Goal: Task Accomplishment & Management: Use online tool/utility

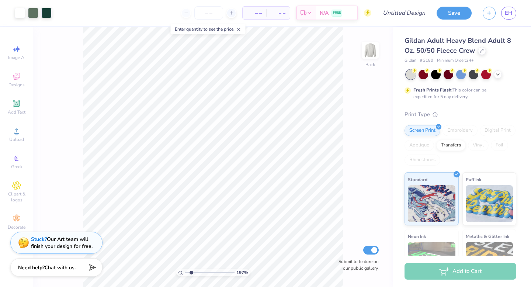
drag, startPoint x: 187, startPoint y: 272, endPoint x: 191, endPoint y: 272, distance: 4.4
click at [191, 272] on input "range" at bounding box center [210, 272] width 50 height 7
type input "1.97"
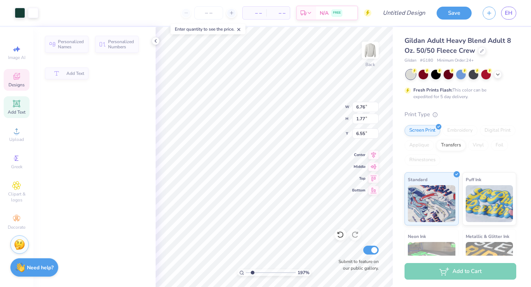
type input "6.76"
type input "1.77"
type input "6.55"
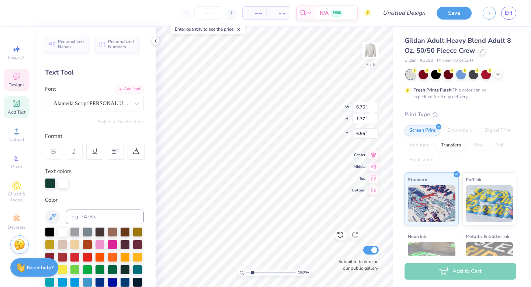
scroll to position [0, 1]
type textarea "Family Weekend"
type input "0.79"
type input "0.76"
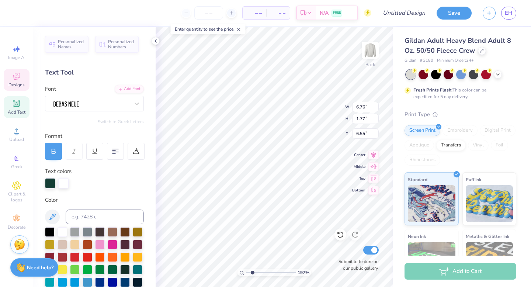
type input "5.78"
type input "8.05"
type input "1.35"
type input "6.96"
type input "7.56"
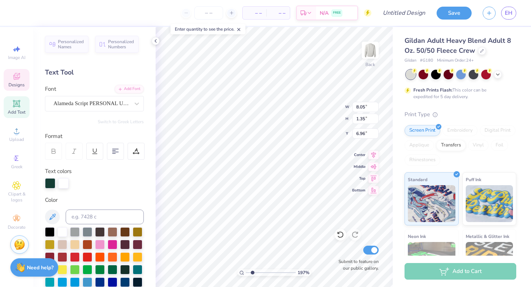
type input "1.27"
type input "6.83"
type textarea "Gamma phi '25"
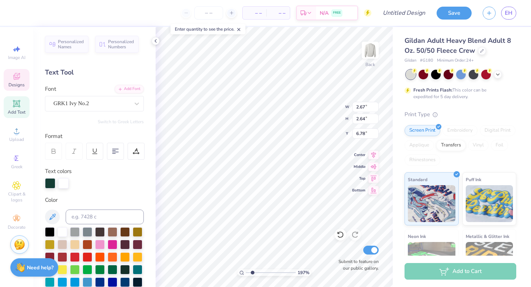
type input "2.64"
type input "6.78"
type input "2.67"
drag, startPoint x: 252, startPoint y: 273, endPoint x: 242, endPoint y: 273, distance: 10.3
type input "1"
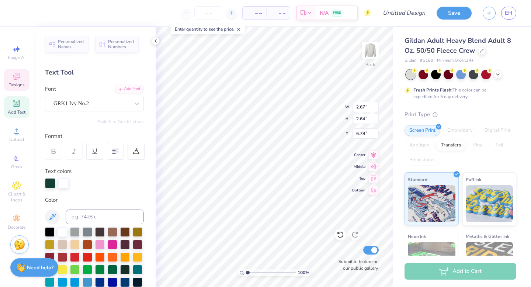
click at [246, 273] on input "range" at bounding box center [271, 272] width 50 height 7
type input "2.54"
type textarea "M"
type input "2.67"
type textarea "Msu"
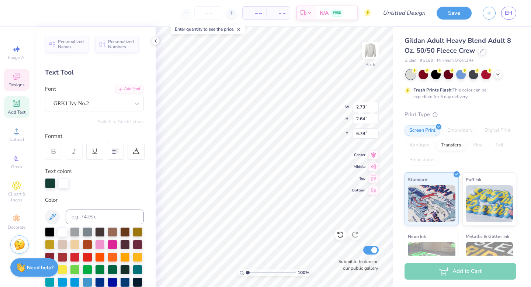
click at [325, 100] on div "100 % Back W 2.73 2.73 " H 2.64 2.64 " Y 6.78 6.78 " Center Middle Top Bottom S…" at bounding box center [274, 157] width 237 height 260
type input "11.16"
type input "8.74"
type input "3.00"
type input "7.28"
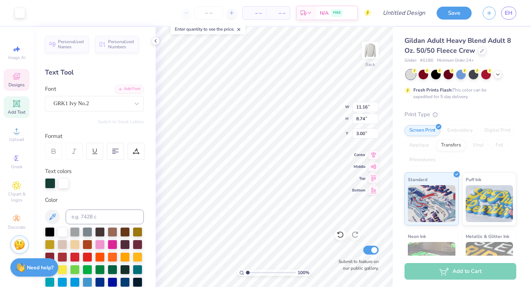
type input "2.64"
type input "6.78"
type input "4.65"
type input "1.68"
type input "7.46"
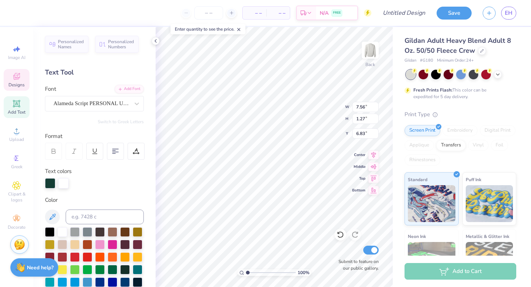
type input "7.50"
type input "1.62"
type input "6.68"
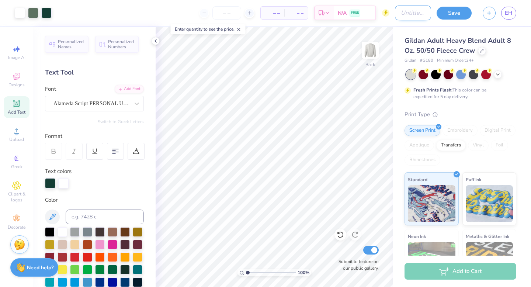
click at [397, 14] on input "Design Title" at bounding box center [413, 13] width 36 height 15
type input "Family Weekend"
click at [451, 16] on button "Save" at bounding box center [454, 12] width 35 height 13
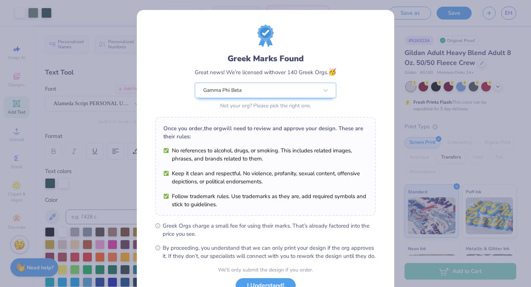
scroll to position [58, 0]
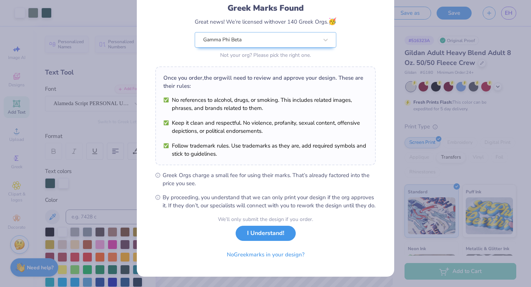
click at [272, 239] on button "I Understand!" at bounding box center [266, 233] width 60 height 15
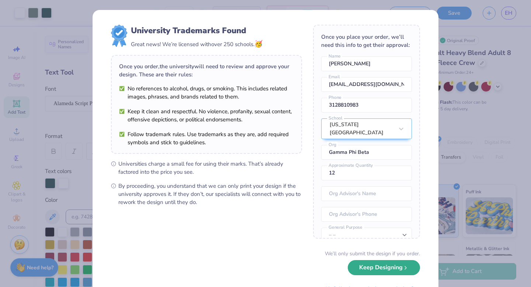
click at [401, 273] on button "Keep Designing" at bounding box center [384, 267] width 72 height 15
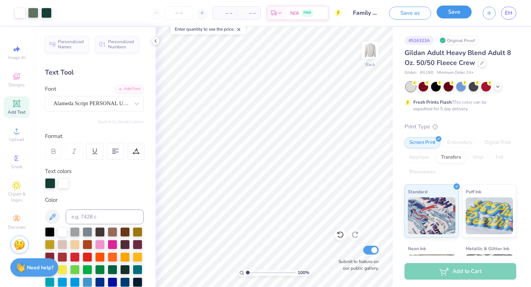
click at [458, 12] on button "Save" at bounding box center [454, 12] width 35 height 13
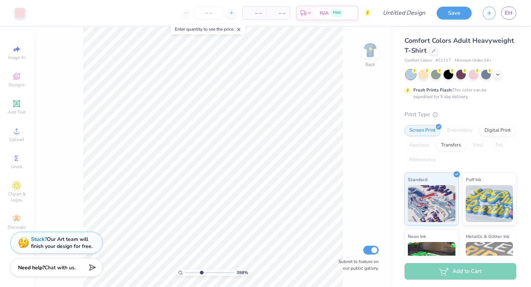
type input "3.95"
drag, startPoint x: 186, startPoint y: 273, endPoint x: 199, endPoint y: 273, distance: 13.7
click at [200, 273] on input "range" at bounding box center [210, 272] width 50 height 7
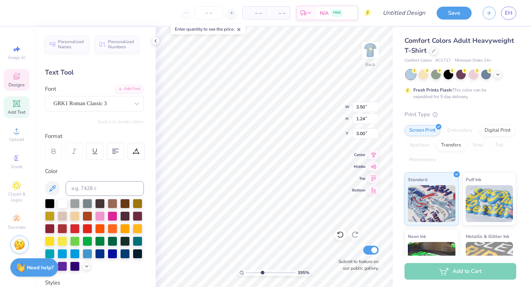
type textarea "A"
type textarea "gphi"
type input "0.27"
type input "4.27"
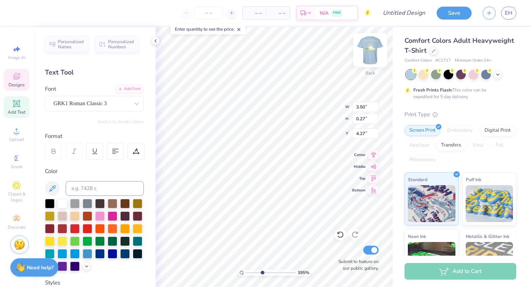
type textarea "family weekend '25"
click at [371, 48] on img at bounding box center [371, 50] width 30 height 30
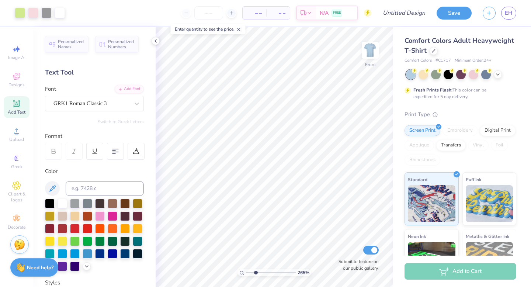
drag, startPoint x: 263, startPoint y: 271, endPoint x: 256, endPoint y: 273, distance: 7.3
type input "2.65"
click at [256, 273] on input "range" at bounding box center [271, 272] width 50 height 7
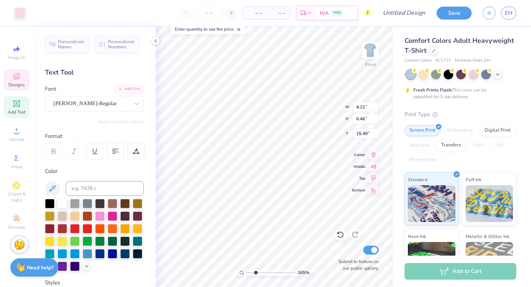
type input "4.21"
type input "0.46"
type input "15.49"
type textarea "[GEOGRAPHIC_DATA], [GEOGRAPHIC_DATA] 2025"
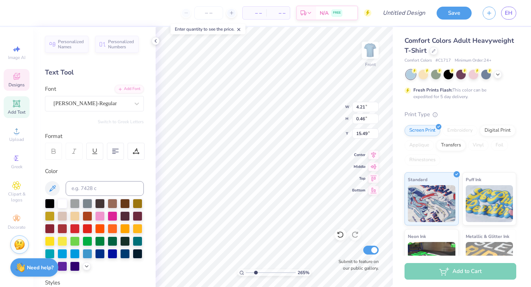
type input "8.76"
type input "0.59"
type input "14.73"
type textarea "FAMILY WEEKEND"
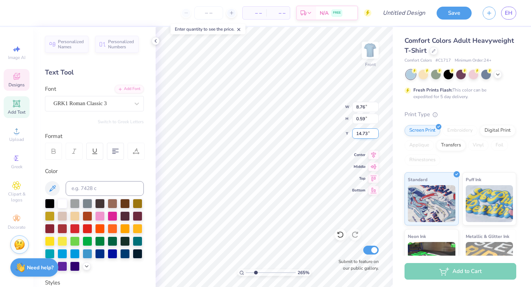
type input "2.14"
type input "1.00"
type input "12.60"
type textarea "G"
type textarea "gphi"
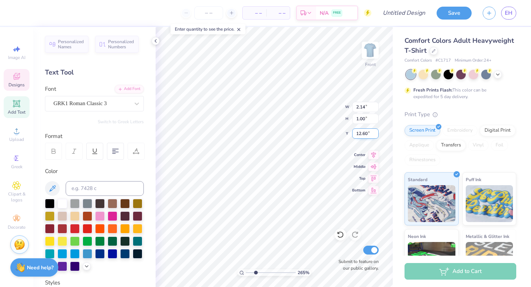
type input "2.23"
type input "1.04"
type input "12.49"
type input "1.94"
type input "0.90"
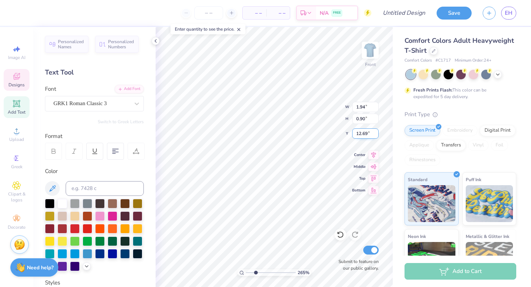
type input "12.61"
type input "11.97"
type input "3.52"
type input "11.10"
type input "2.07"
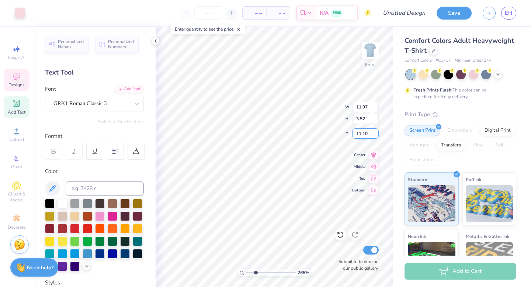
type input "0.82"
type input "5.60"
type textarea "gphi"
type input "2.32"
type input "0.74"
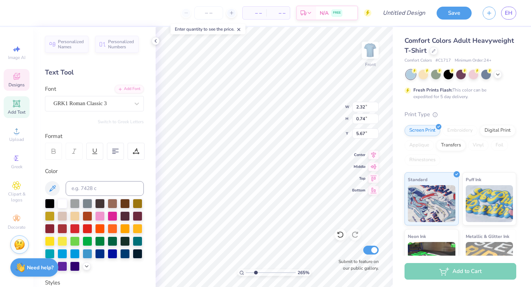
type input "5.66"
drag, startPoint x: 255, startPoint y: 273, endPoint x: 249, endPoint y: 272, distance: 6.7
type input "1.24"
click at [249, 272] on input "range" at bounding box center [271, 272] width 50 height 7
type input "12.00"
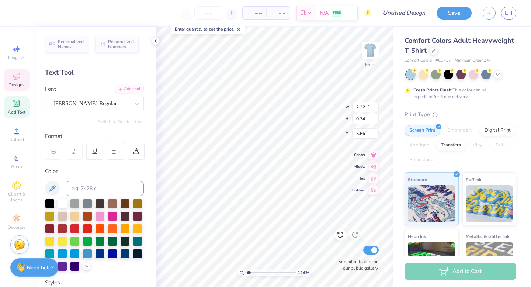
type input "1.94"
type input "3.00"
type textarea "A"
type textarea "GAMMA PHI BETA"
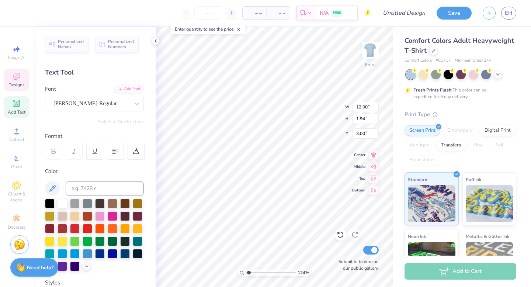
scroll to position [0, 2]
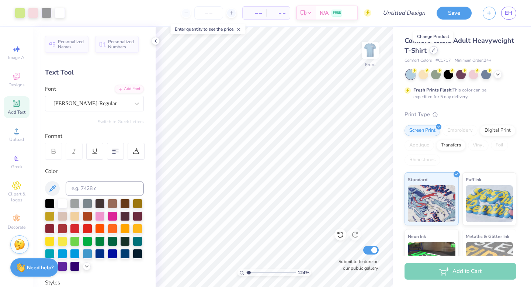
click at [433, 52] on icon at bounding box center [434, 50] width 4 height 4
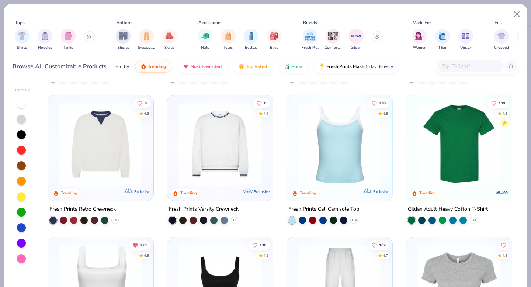
scroll to position [134, 0]
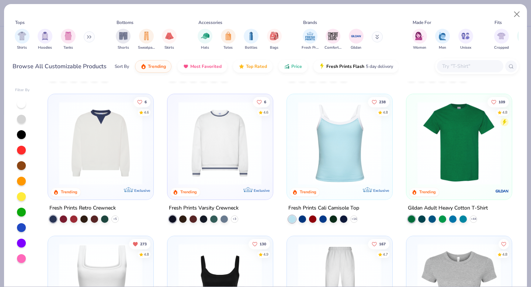
click at [215, 151] on div at bounding box center [129, 142] width 272 height 83
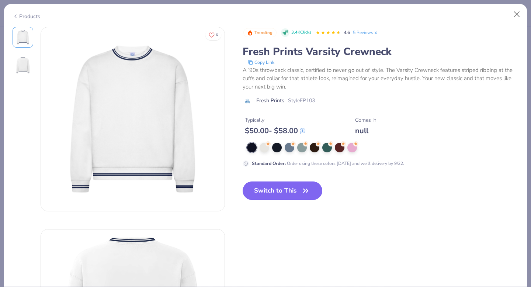
click at [281, 192] on button "Switch to This" at bounding box center [283, 191] width 80 height 18
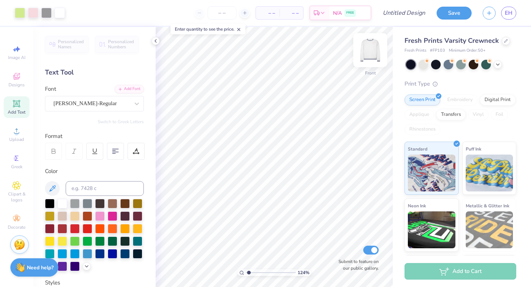
click at [365, 54] on img at bounding box center [371, 50] width 30 height 30
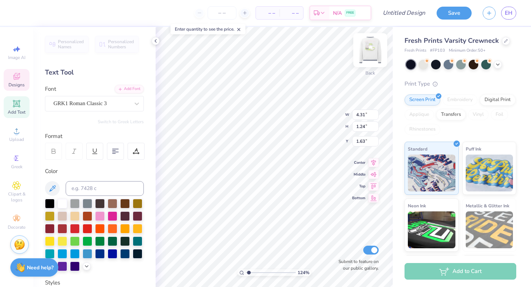
type input "3.00"
drag, startPoint x: 249, startPoint y: 272, endPoint x: 256, endPoint y: 272, distance: 7.4
type input "2.7"
click at [256, 272] on input "range" at bounding box center [271, 272] width 50 height 7
type input "4.39"
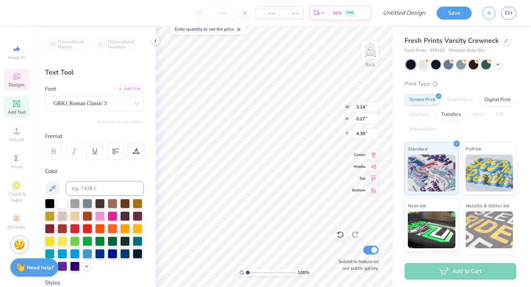
type input "1"
drag, startPoint x: 256, startPoint y: 273, endPoint x: 244, endPoint y: 272, distance: 12.6
click at [244, 272] on div "100 %" at bounding box center [275, 272] width 74 height 7
click at [372, 54] on img at bounding box center [371, 50] width 30 height 30
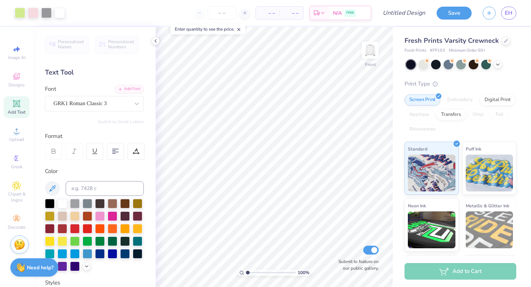
click at [372, 54] on img at bounding box center [370, 50] width 15 height 15
click at [403, 13] on input "Design Title" at bounding box center [413, 13] width 36 height 15
type input "FAMILY WEEKEND"
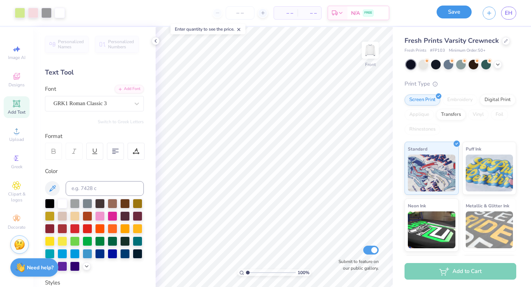
click at [458, 10] on button "Save" at bounding box center [454, 12] width 35 height 13
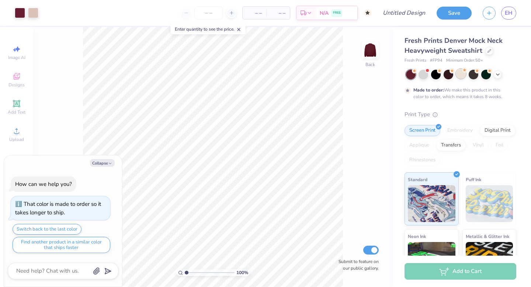
click at [462, 75] on div at bounding box center [461, 74] width 10 height 10
click at [426, 76] on div at bounding box center [424, 74] width 10 height 10
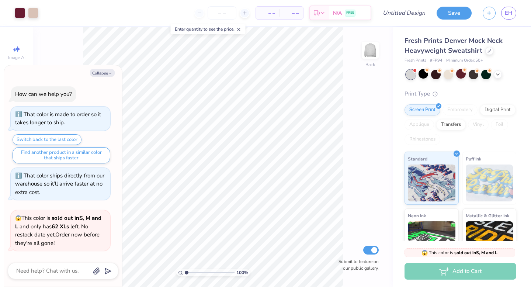
scroll to position [155, 0]
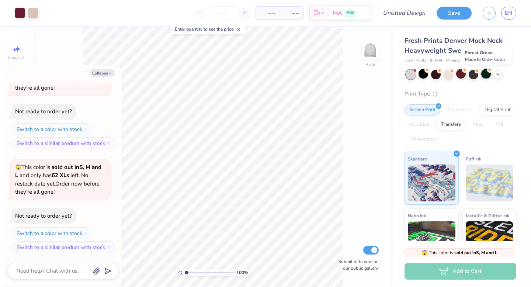
click at [486, 76] on div at bounding box center [487, 74] width 10 height 10
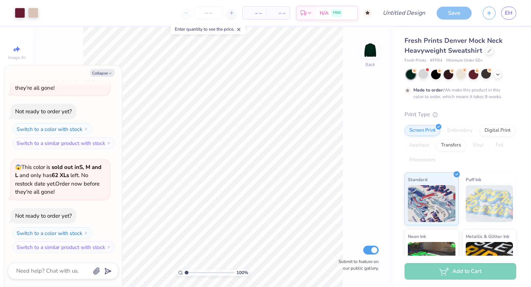
type textarea "x"
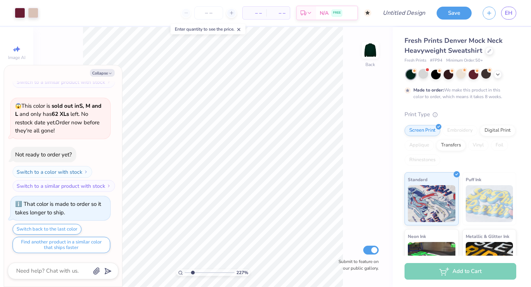
drag, startPoint x: 186, startPoint y: 271, endPoint x: 193, endPoint y: 270, distance: 6.4
type input "2.27"
click at [193, 270] on input "range" at bounding box center [210, 272] width 50 height 7
click at [34, 16] on div at bounding box center [33, 12] width 10 height 10
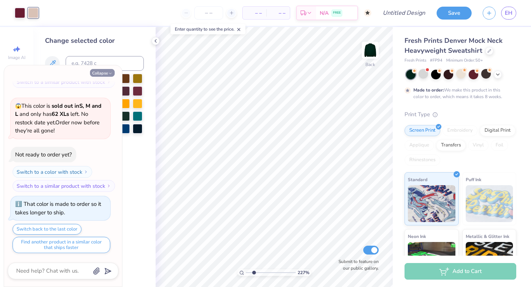
click at [111, 74] on icon "button" at bounding box center [110, 73] width 4 height 4
type textarea "x"
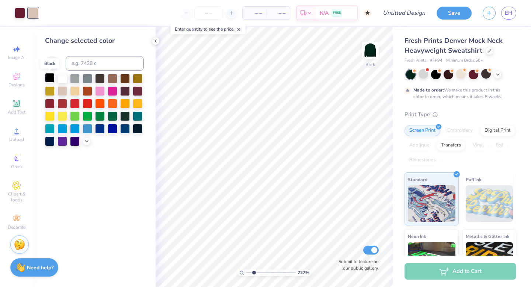
click at [51, 80] on div at bounding box center [50, 78] width 10 height 10
click at [19, 14] on div at bounding box center [20, 12] width 10 height 10
click at [59, 75] on div at bounding box center [63, 78] width 10 height 10
drag, startPoint x: 255, startPoint y: 272, endPoint x: 248, endPoint y: 273, distance: 7.0
click at [248, 273] on input "range" at bounding box center [271, 272] width 50 height 7
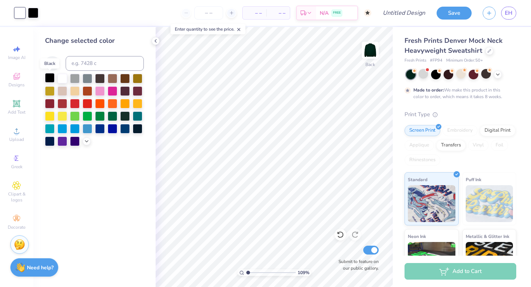
click at [46, 76] on div at bounding box center [50, 78] width 10 height 10
click at [32, 13] on div "– – Per Item – – Total Est. Delivery N/A FREE" at bounding box center [201, 13] width 341 height 26
click at [33, 14] on div "– – Per Item – – Total Est. Delivery N/A FREE" at bounding box center [201, 13] width 341 height 26
click at [59, 79] on div at bounding box center [63, 78] width 10 height 10
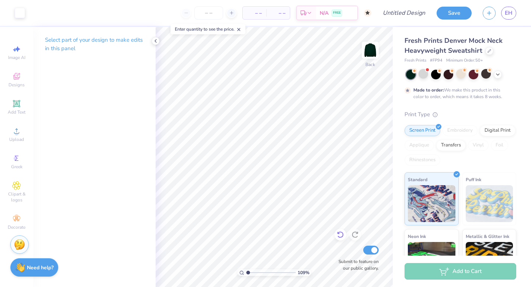
click at [341, 239] on div at bounding box center [341, 235] width 12 height 12
click at [341, 238] on div at bounding box center [341, 235] width 12 height 12
click at [255, 276] on div "253 %" at bounding box center [274, 157] width 260 height 260
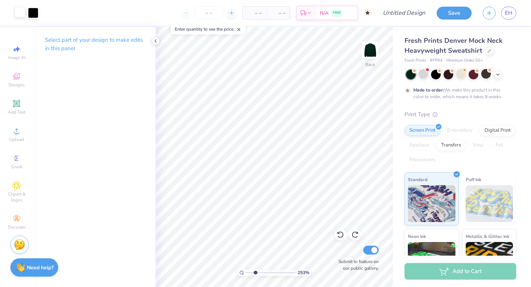
click at [17, 9] on div at bounding box center [20, 12] width 10 height 10
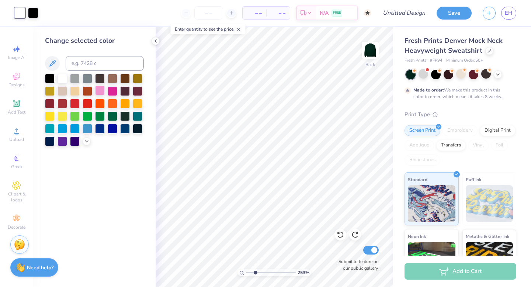
click at [100, 88] on div at bounding box center [100, 91] width 10 height 10
click at [34, 13] on div at bounding box center [33, 12] width 10 height 10
click at [62, 79] on div at bounding box center [63, 78] width 10 height 10
click at [18, 13] on div at bounding box center [20, 12] width 10 height 10
click at [51, 77] on div at bounding box center [50, 78] width 10 height 10
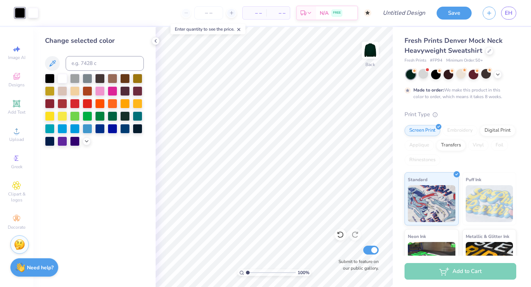
drag, startPoint x: 255, startPoint y: 274, endPoint x: 241, endPoint y: 274, distance: 14.0
click at [246, 274] on input "range" at bounding box center [271, 272] width 50 height 7
drag, startPoint x: 248, startPoint y: 273, endPoint x: 252, endPoint y: 273, distance: 4.4
type input "1.99"
click at [252, 273] on input "range" at bounding box center [271, 272] width 50 height 7
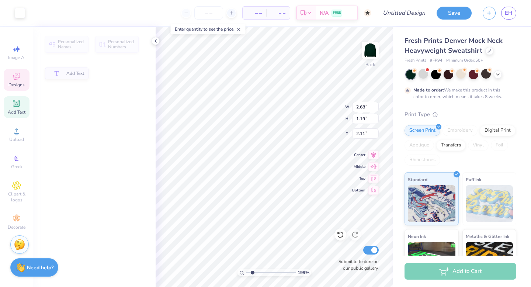
type input "2.68"
type input "1.19"
type input "2.11"
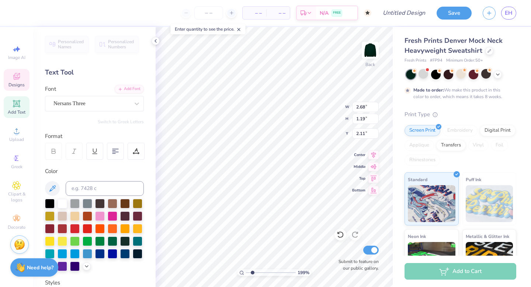
type textarea "C"
type textarea "GAMMA"
type input "5.81"
type input "1.45"
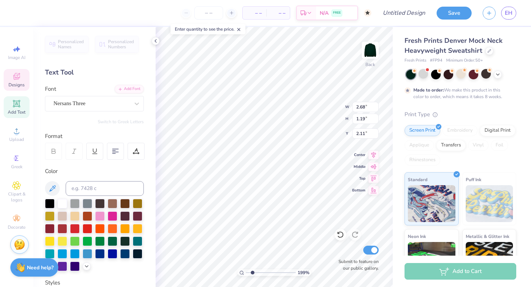
type input "3.52"
type textarea "O"
type textarea "PHI"
type input "1.19"
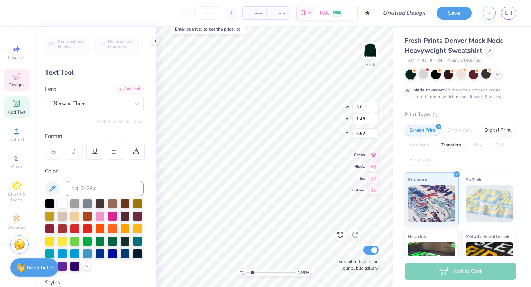
type input "2.11"
type input "1.17"
type input "1.22"
type input "3.31"
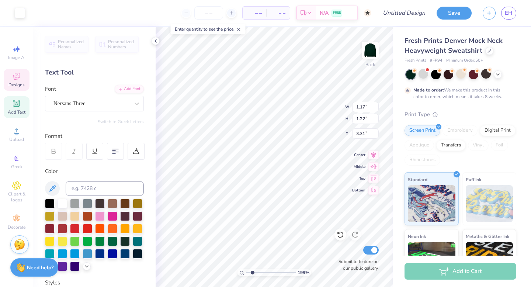
type input "5.81"
type input "1.19"
type input "2.10"
type input "0.60"
type input "0.65"
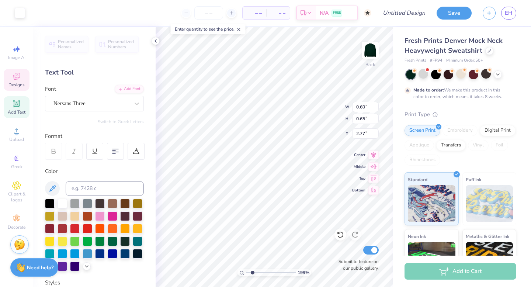
type input "4.20"
type input "5.81"
type input "1.19"
type input "2.24"
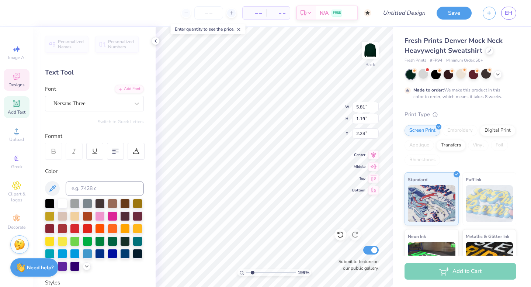
type input "0.48"
type input "0.46"
type input "4.00"
type input "5.81"
type input "1.19"
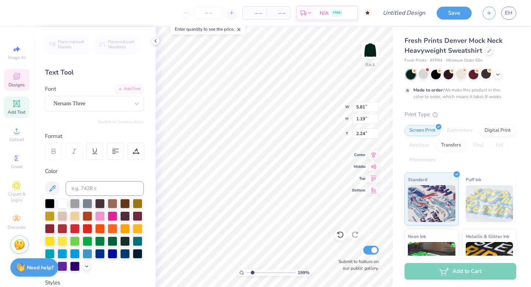
type input "2.11"
type input "3.58"
type input "0.48"
type input "0.46"
type input "3.76"
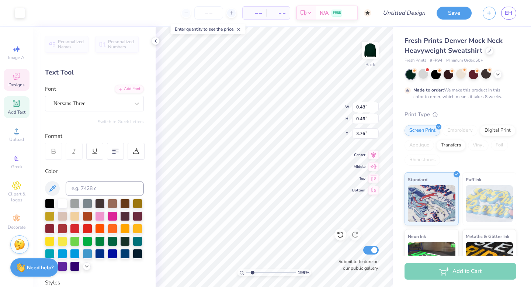
type input "0.60"
type input "0.65"
type input "4.20"
type input "3.78"
type input "1.18"
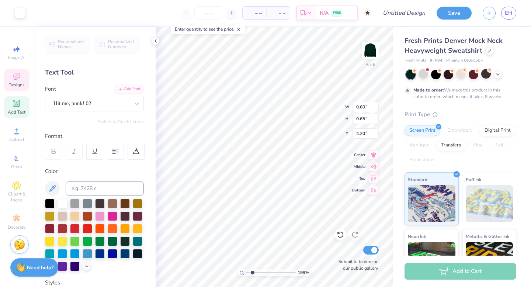
type input "8.11"
type textarea "P"
type textarea "F"
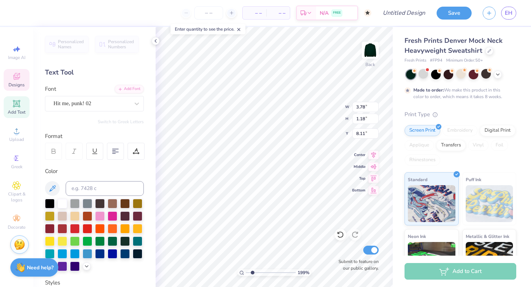
type textarea "Family"
type input "3.59"
type input "1.30"
type input "8.19"
type input "3.71"
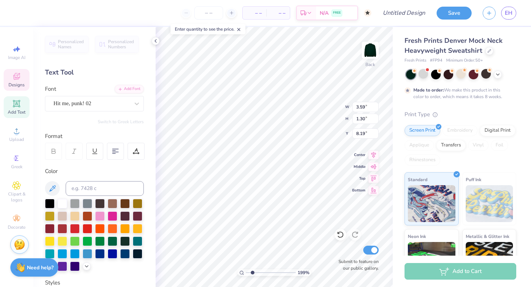
type input "1.43"
type input "8.06"
type input "1.79"
type input "0.59"
type input "7.26"
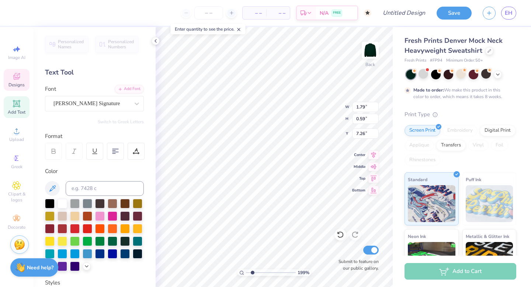
type input "2.47"
type input "0.50"
type input "6.98"
click at [338, 233] on icon at bounding box center [340, 235] width 6 height 7
type input "3.9"
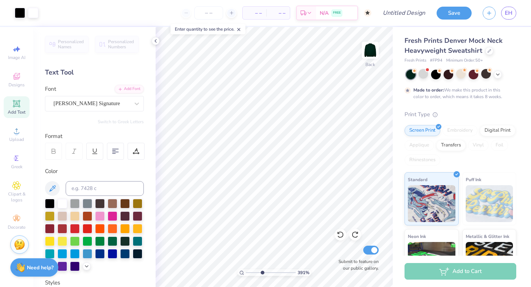
drag, startPoint x: 253, startPoint y: 272, endPoint x: 262, endPoint y: 273, distance: 8.9
click at [262, 273] on input "range" at bounding box center [271, 272] width 50 height 7
type input "2.47"
type input "0.50"
type input "6.98"
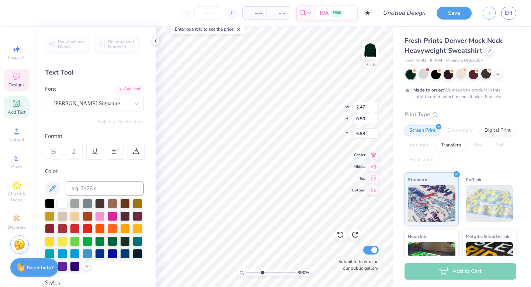
scroll to position [0, 1]
type textarea "East Lansing,"
type input "1.79"
type input "0.59"
type input "7.26"
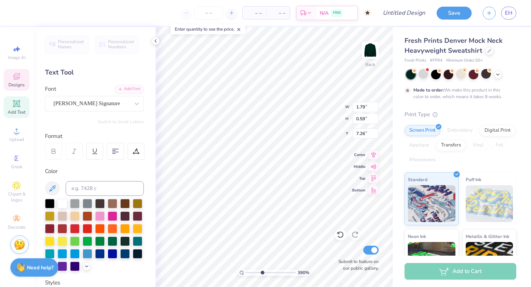
scroll to position [0, 0]
type textarea "Michigan"
type input "5.65"
type input "6.44"
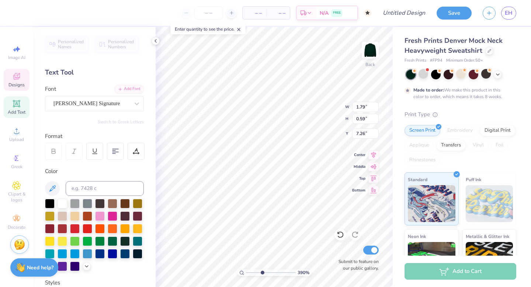
type input "2.00"
type input "1.88"
type input "0.40"
type input "7.49"
type input "2.57"
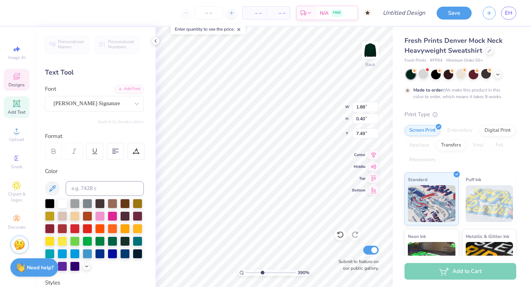
type input "0.53"
type input "7.00"
drag, startPoint x: 262, startPoint y: 272, endPoint x: 240, endPoint y: 273, distance: 22.2
type input "1"
click at [246, 272] on input "range" at bounding box center [271, 272] width 50 height 7
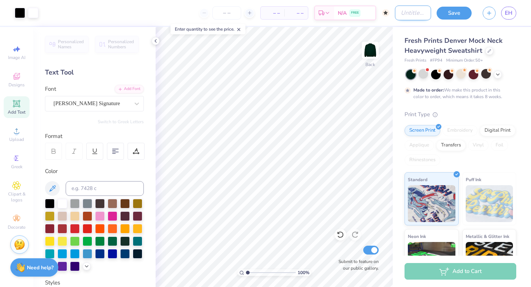
click at [402, 13] on input "Design Title" at bounding box center [413, 13] width 36 height 15
type input "fam weekend"
click at [468, 10] on button "Save" at bounding box center [454, 12] width 35 height 13
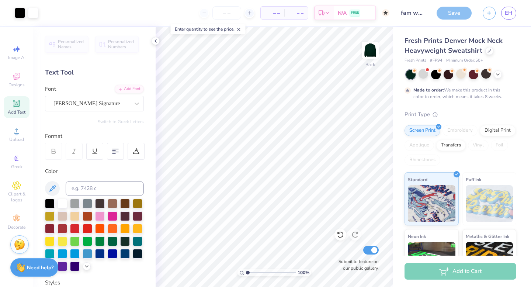
click at [457, 13] on div "Save" at bounding box center [454, 13] width 35 height 13
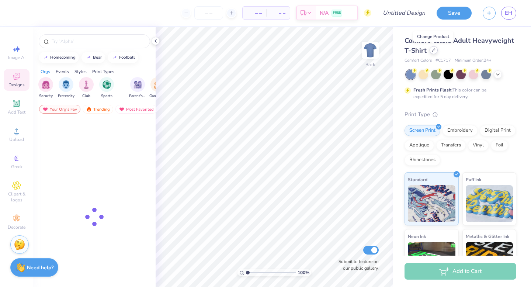
click at [434, 51] on icon at bounding box center [434, 50] width 4 height 4
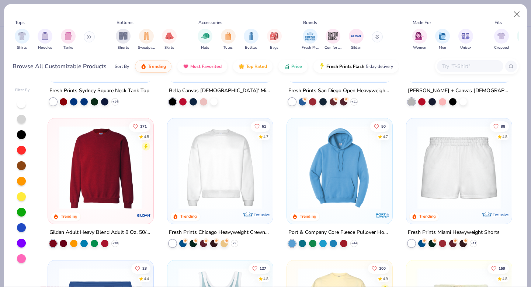
scroll to position [394, 0]
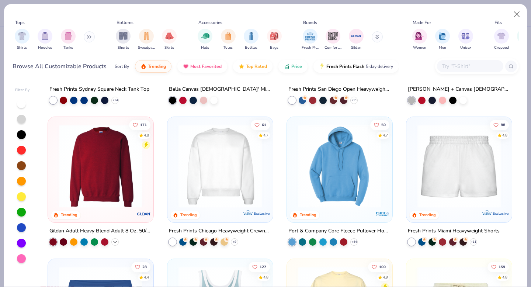
click at [115, 241] on polyline at bounding box center [115, 241] width 3 height 1
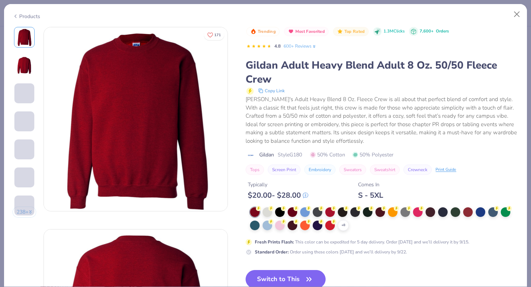
click at [270, 197] on div "$ 20.00 - $ 28.00" at bounding box center [278, 195] width 61 height 9
click at [267, 210] on div at bounding box center [268, 212] width 10 height 10
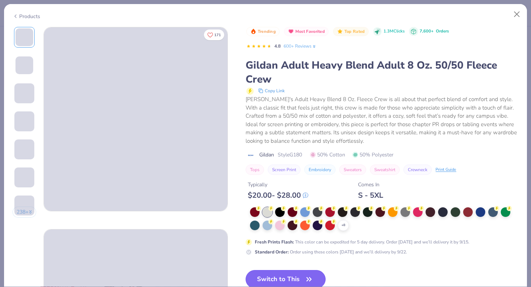
click at [269, 282] on button "Switch to This" at bounding box center [286, 279] width 80 height 18
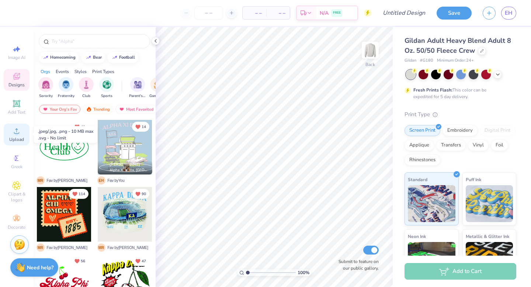
click at [10, 141] on span "Upload" at bounding box center [16, 140] width 15 height 6
click at [21, 131] on icon at bounding box center [16, 131] width 9 height 9
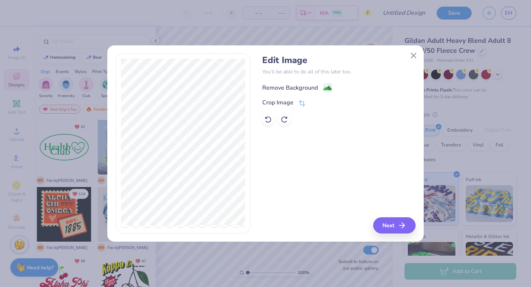
click at [305, 85] on div "Remove Background" at bounding box center [290, 87] width 56 height 9
click at [296, 87] on div "Remove Background" at bounding box center [338, 86] width 153 height 9
click at [411, 49] on button "Close" at bounding box center [414, 55] width 14 height 14
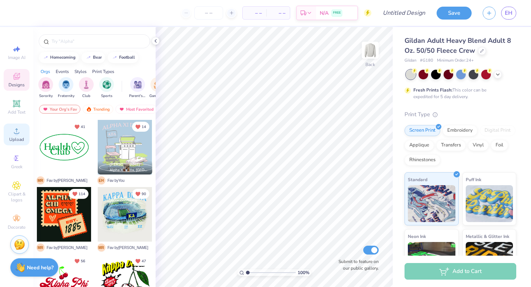
click at [13, 134] on icon at bounding box center [16, 131] width 9 height 9
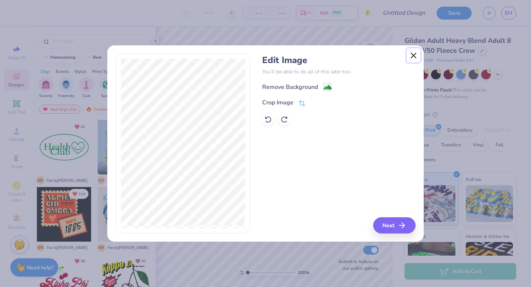
click at [414, 54] on button "Close" at bounding box center [414, 55] width 14 height 14
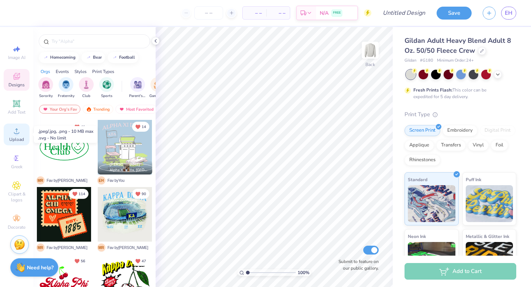
click at [13, 136] on div "Upload" at bounding box center [17, 135] width 26 height 22
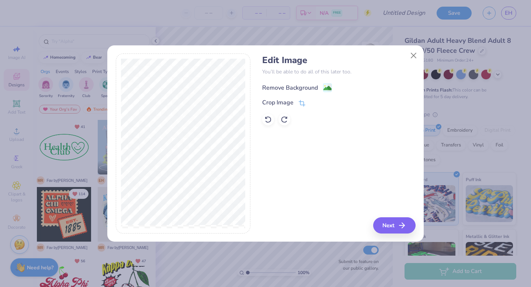
click at [313, 86] on div "Remove Background" at bounding box center [290, 87] width 56 height 9
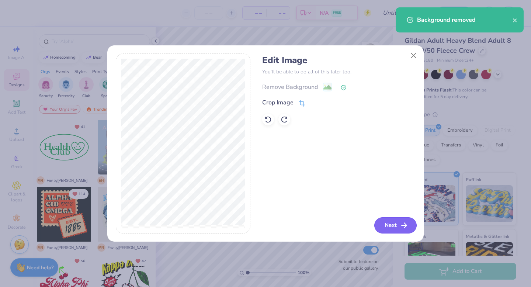
click at [392, 224] on button "Next" at bounding box center [396, 225] width 42 height 16
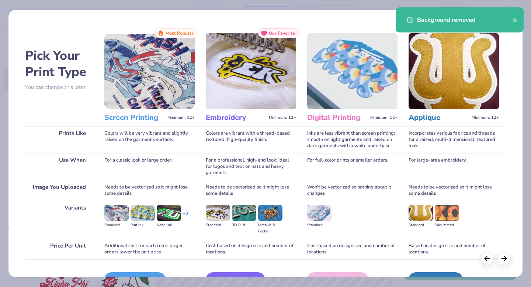
scroll to position [44, 0]
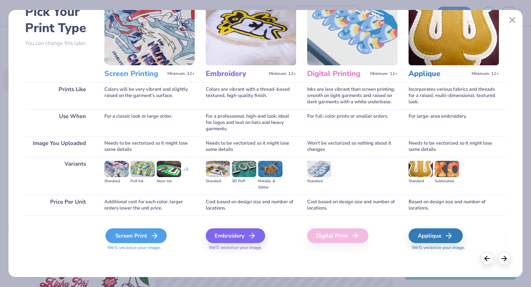
click at [155, 238] on icon at bounding box center [154, 235] width 9 height 9
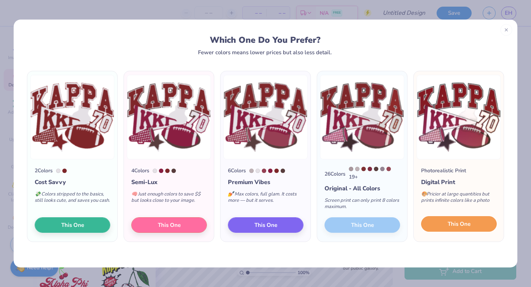
click at [453, 227] on span "This One" at bounding box center [459, 224] width 23 height 8
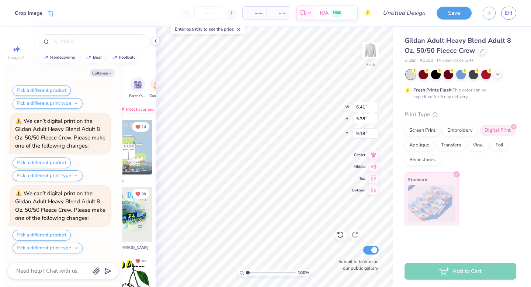
scroll to position [138, 0]
type textarea "x"
type input "3.00"
type textarea "x"
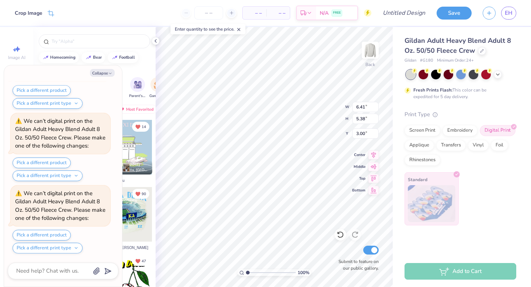
type input "10.48"
type input "8.80"
type textarea "x"
type input "11.99"
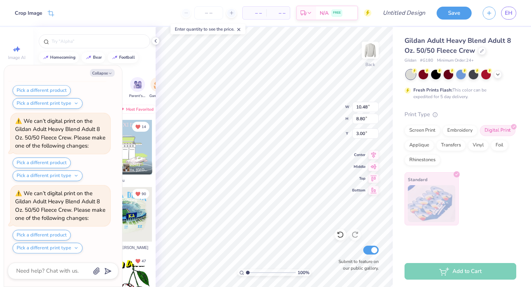
type input "10.07"
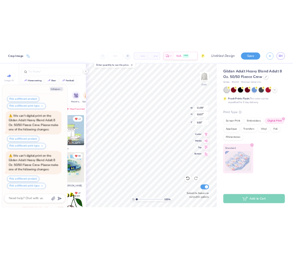
scroll to position [500, 0]
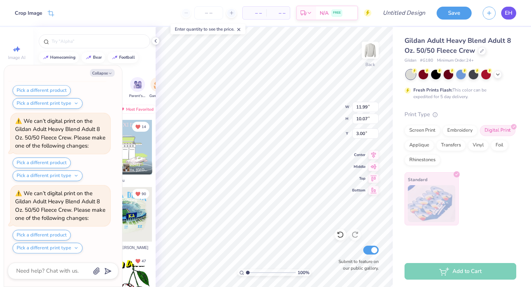
click at [508, 12] on span "EH" at bounding box center [509, 13] width 8 height 8
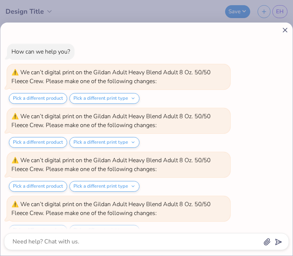
scroll to position [276, 0]
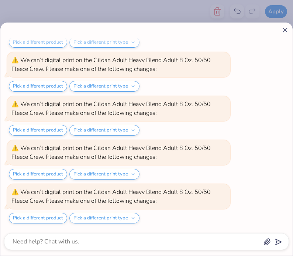
click at [286, 30] on icon at bounding box center [285, 30] width 8 height 8
type textarea "x"
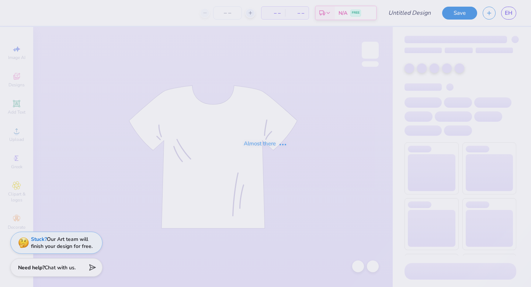
type input "FAMILY WEEKEND"
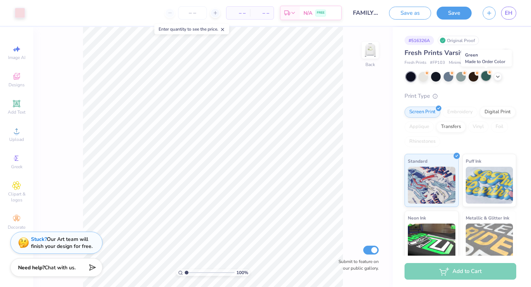
click at [489, 77] on div at bounding box center [487, 76] width 10 height 10
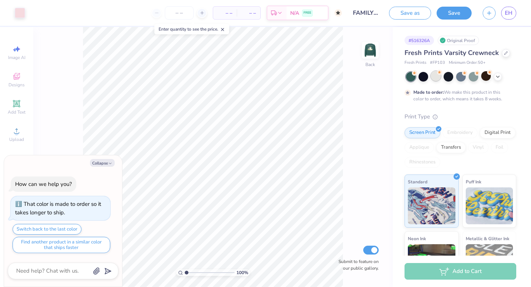
click at [436, 77] on div at bounding box center [436, 76] width 10 height 10
click at [498, 78] on icon at bounding box center [498, 76] width 6 height 6
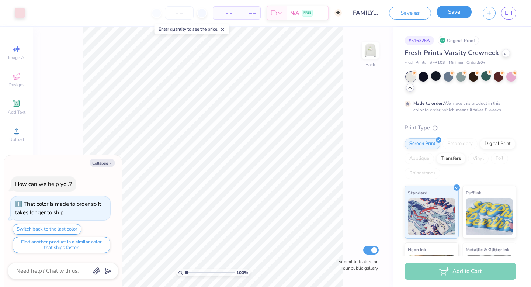
click at [457, 11] on button "Save" at bounding box center [454, 12] width 35 height 13
type textarea "x"
click at [514, 10] on link "EH" at bounding box center [509, 13] width 15 height 13
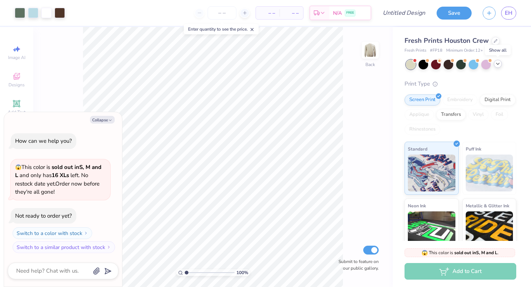
click at [501, 65] on icon at bounding box center [498, 64] width 6 height 6
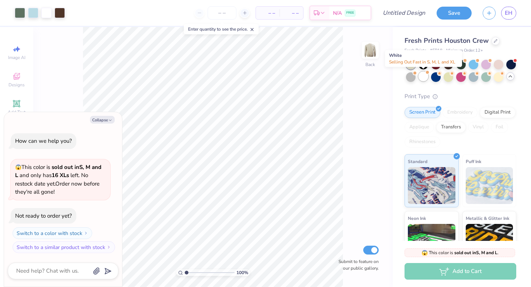
click at [425, 78] on div at bounding box center [424, 77] width 10 height 10
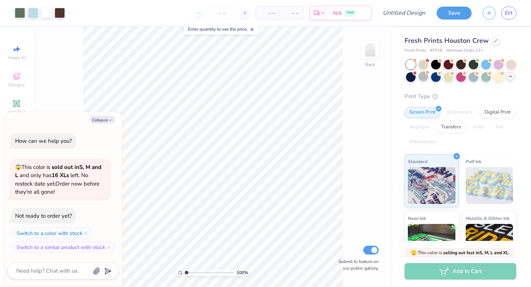
scroll to position [49, 0]
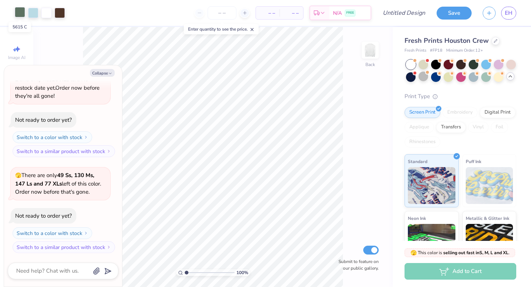
click at [19, 15] on div at bounding box center [20, 12] width 10 height 10
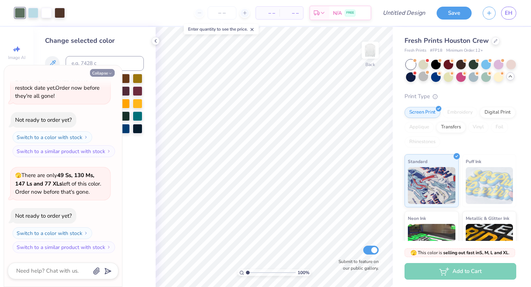
click at [108, 74] on icon "button" at bounding box center [110, 73] width 4 height 4
type textarea "x"
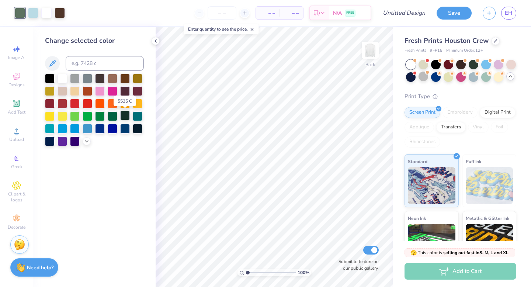
click at [125, 117] on div at bounding box center [125, 116] width 10 height 10
click at [31, 15] on div at bounding box center [33, 12] width 10 height 10
click at [113, 116] on div at bounding box center [113, 116] width 10 height 10
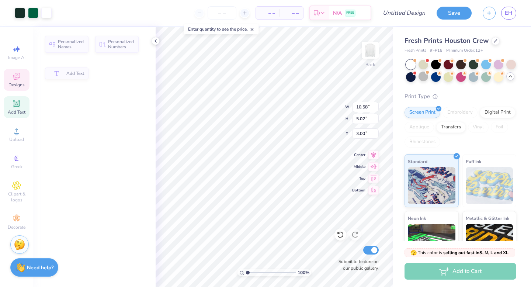
type input "10.58"
type input "5.02"
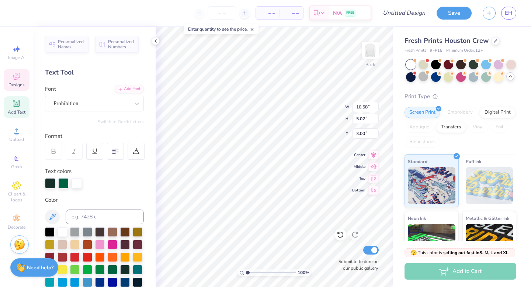
scroll to position [0, 0]
type textarea "K"
type textarea "gamma"
type input "10.61"
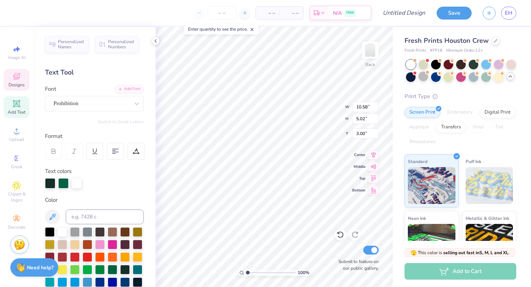
type input "5.03"
type input "6.74"
type textarea "phi"
type input "9.90"
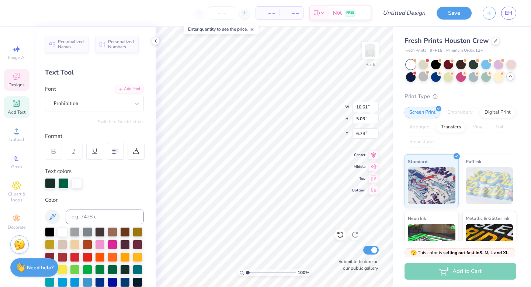
type input "4.93"
type input "10.59"
type textarea "beta"
type input "11.00"
type input "10.09"
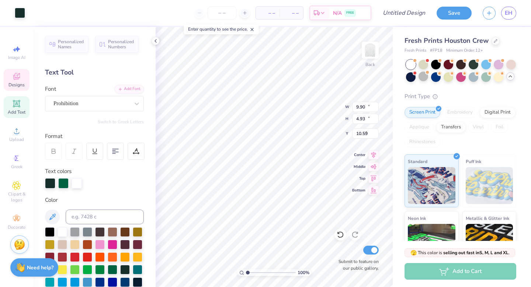
type input "4.60"
type input "4.94"
type input "4.23"
type input "6.77"
type input "4.53"
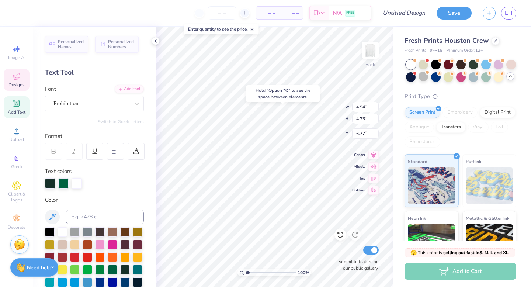
type input "1.24"
type input "14.87"
type input "2.54"
type input "1.27"
type input "14.06"
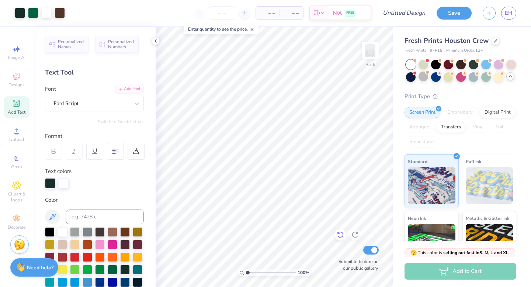
click at [341, 237] on icon at bounding box center [340, 234] width 7 height 7
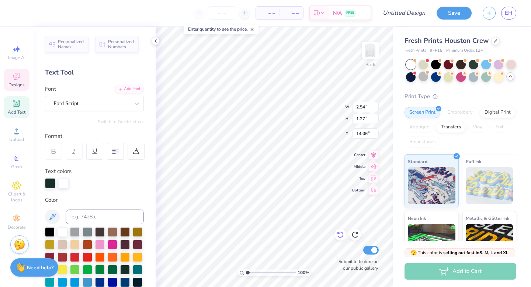
type textarea "family"
type input "4.53"
type input "1.24"
type input "14.69"
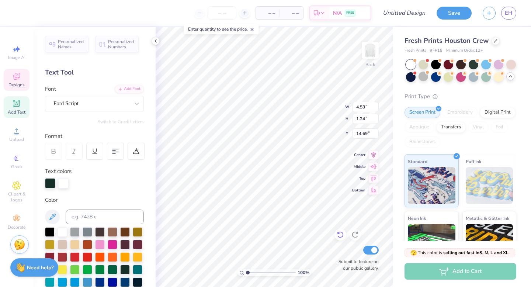
scroll to position [0, 1]
type textarea "weekend"
drag, startPoint x: 248, startPoint y: 273, endPoint x: 253, endPoint y: 273, distance: 5.2
type input "2.06"
click at [253, 273] on input "range" at bounding box center [271, 272] width 50 height 7
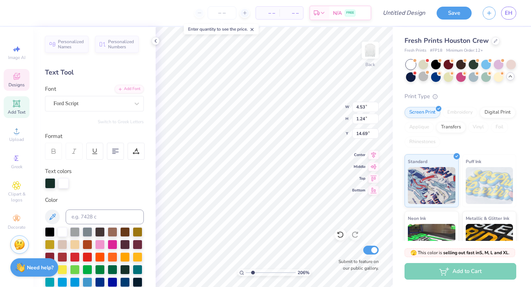
type input "5.07"
type input "0.86"
type input "15.57"
type input "4.35"
type input "1.30"
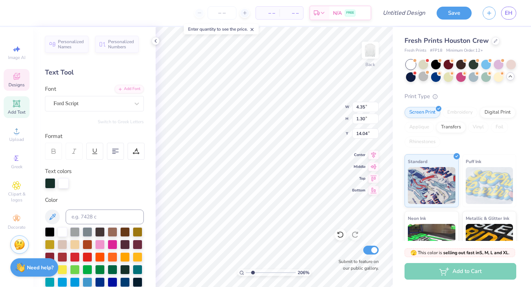
type input "14.69"
type input "5.07"
type input "0.86"
type input "15.56"
type input "4.35"
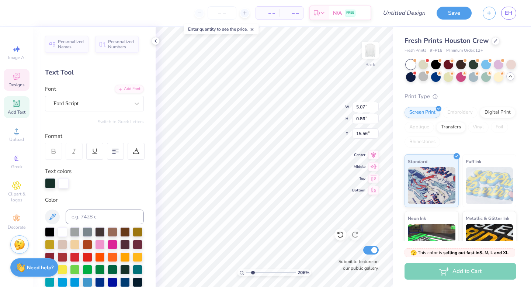
type input "1.30"
type input "14.56"
type input "1.51"
type input "1.40"
type input "14.75"
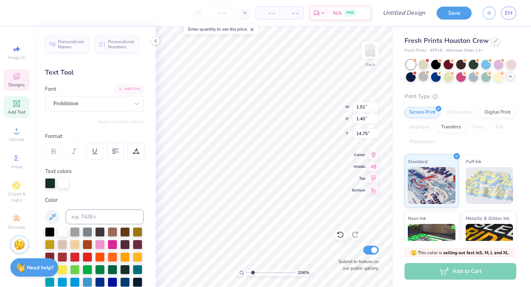
type textarea "25"
type input "4.93"
click at [61, 230] on div at bounding box center [63, 232] width 10 height 10
click at [20, 15] on div at bounding box center [20, 12] width 10 height 10
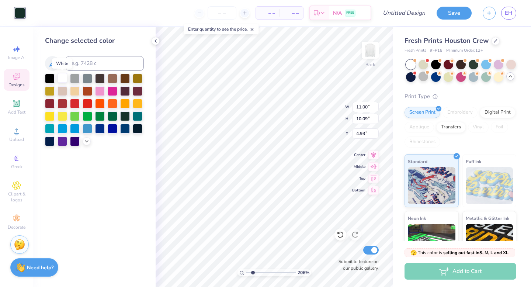
click at [60, 79] on div at bounding box center [63, 78] width 10 height 10
click at [111, 115] on div at bounding box center [113, 116] width 10 height 10
click at [62, 80] on div at bounding box center [63, 78] width 10 height 10
click at [123, 114] on div at bounding box center [125, 116] width 10 height 10
click at [111, 113] on div at bounding box center [113, 116] width 10 height 10
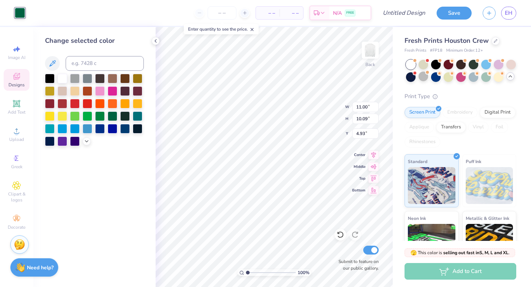
drag, startPoint x: 252, startPoint y: 273, endPoint x: 247, endPoint y: 272, distance: 6.0
type input "1"
click at [247, 272] on input "range" at bounding box center [271, 272] width 50 height 7
type input "5.11"
type input "11.48"
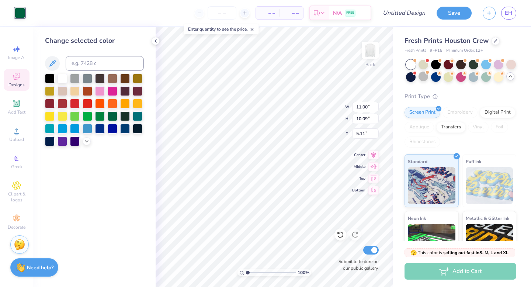
type input "10.53"
type input "5.12"
type input "11.92"
type input "10.94"
type input "12.44"
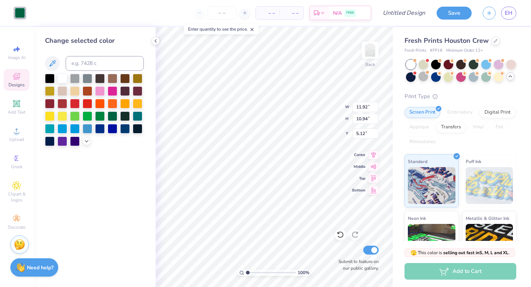
type input "11.41"
type input "5.01"
type input "11.52"
type input "10.57"
type input "5.37"
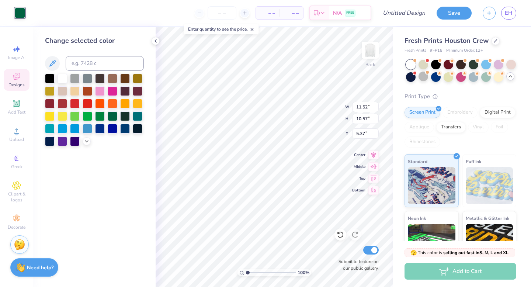
type input "8.04"
type input "8.37"
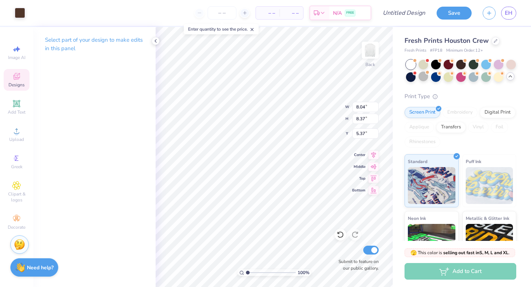
type input "4.94"
type input "4.23"
type input "6.77"
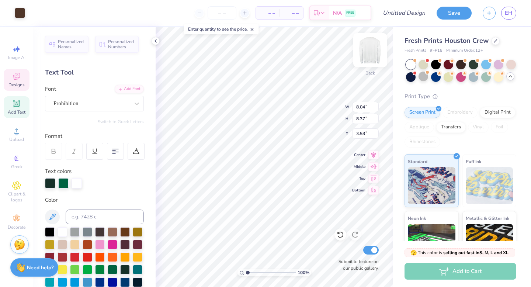
type input "3.53"
type input "7.63"
type input "3.52"
type input "11.52"
type input "10.57"
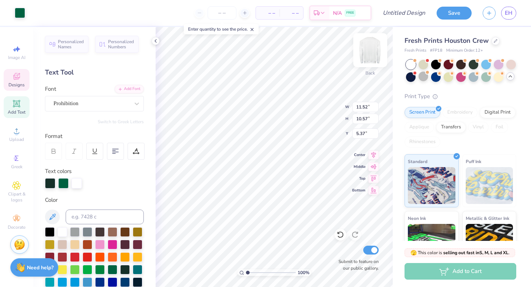
type input "3.99"
click at [63, 179] on div at bounding box center [63, 183] width 10 height 10
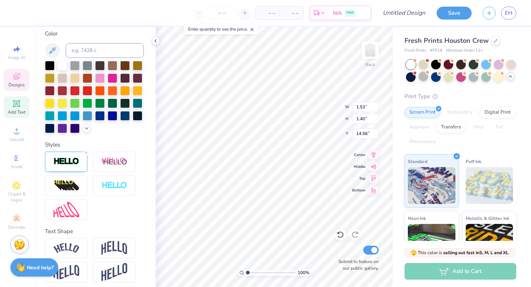
scroll to position [170, 0]
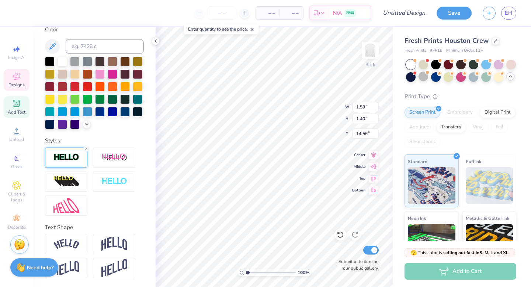
click at [73, 151] on div at bounding box center [66, 158] width 42 height 20
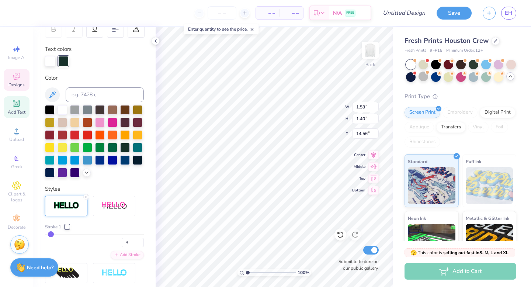
scroll to position [121, 0]
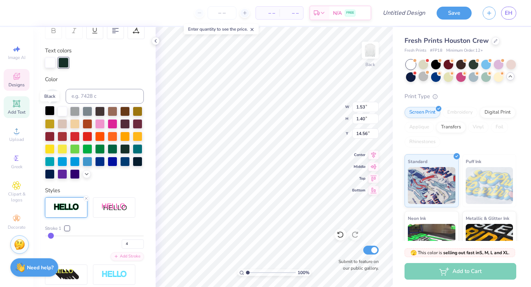
click at [49, 111] on div at bounding box center [50, 111] width 10 height 10
click at [63, 113] on div at bounding box center [63, 111] width 10 height 10
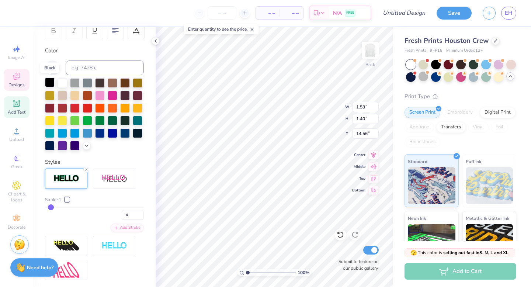
click at [45, 87] on div at bounding box center [50, 82] width 10 height 10
click at [63, 80] on div at bounding box center [63, 82] width 10 height 10
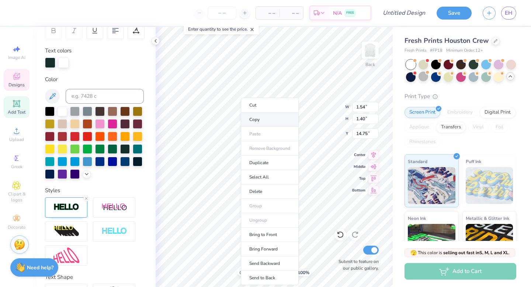
click at [266, 121] on li "Copy" at bounding box center [270, 120] width 58 height 14
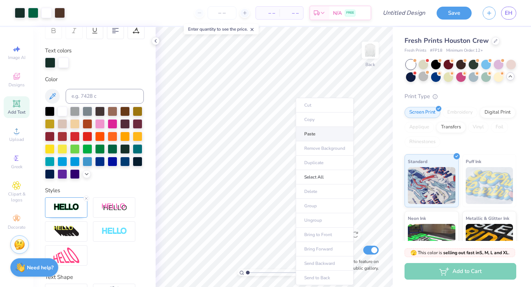
click at [317, 135] on li "Paste" at bounding box center [325, 134] width 58 height 14
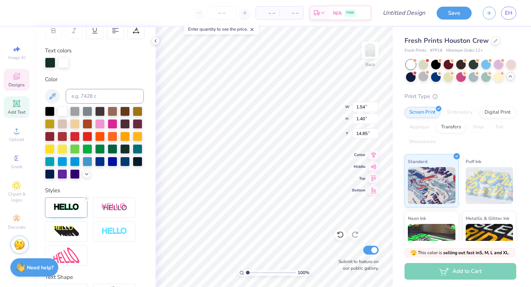
type textarea "25"
type input "14.86"
type input "5.07"
type input "0.86"
type input "15.56"
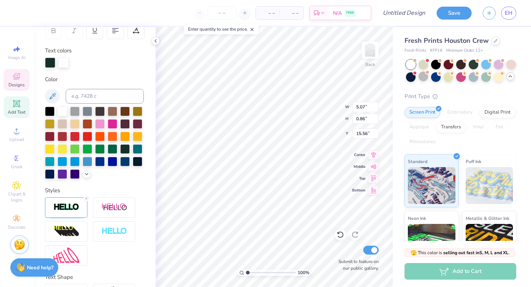
type input "4.35"
type input "1.30"
type input "14.56"
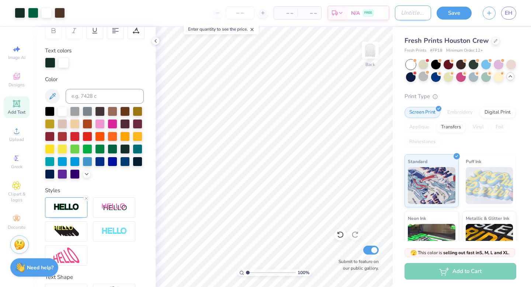
click at [402, 11] on input "Design Title" at bounding box center [413, 13] width 36 height 15
type input "Family Weekend"
click at [459, 17] on button "Save" at bounding box center [454, 12] width 35 height 13
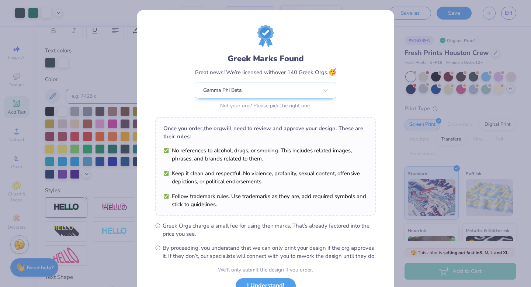
click at [368, 5] on div "Greek Marks Found Great news! We’re licensed with over 140 Greek Orgs. 🥳 Gamma …" at bounding box center [265, 143] width 531 height 287
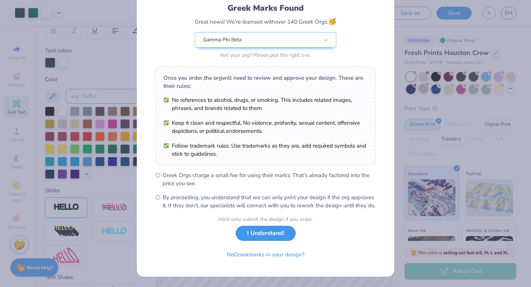
click at [272, 234] on button "I Understand!" at bounding box center [266, 233] width 60 height 15
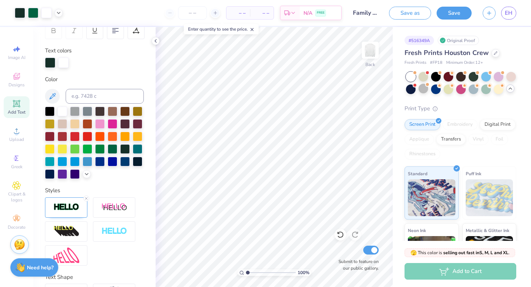
scroll to position [0, 0]
click at [407, 15] on button "Save as" at bounding box center [410, 12] width 42 height 13
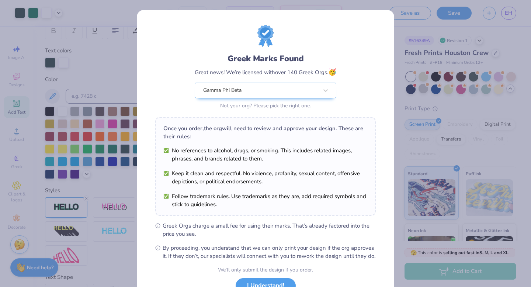
scroll to position [58, 0]
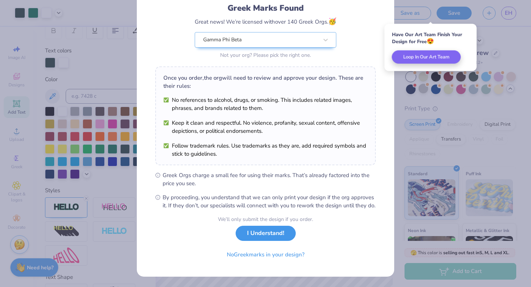
click at [285, 236] on button "I Understand!" at bounding box center [266, 233] width 60 height 15
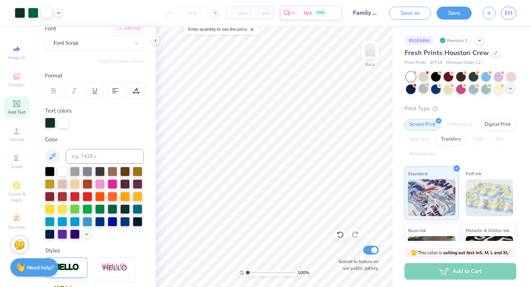
scroll to position [0, 0]
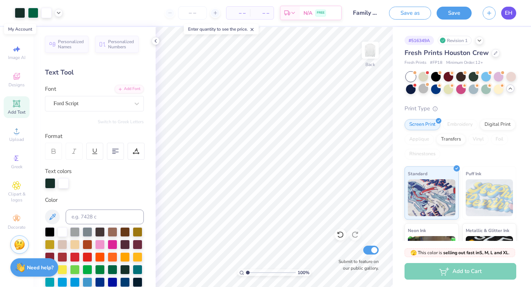
click at [508, 14] on span "EH" at bounding box center [509, 13] width 8 height 8
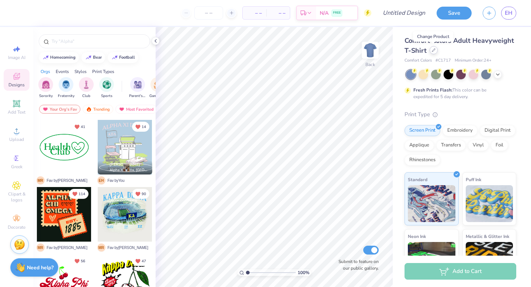
click at [436, 52] on div at bounding box center [434, 50] width 8 height 8
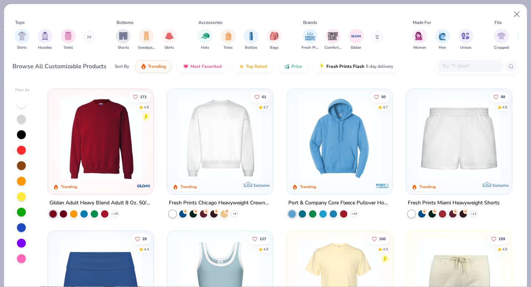
scroll to position [420, 0]
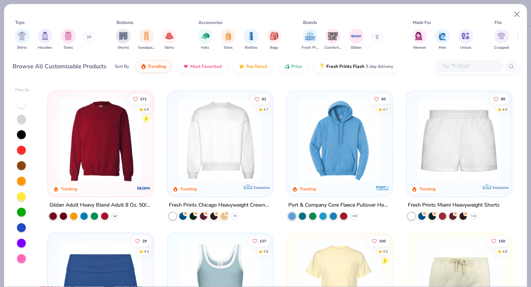
click at [116, 216] on polyline at bounding box center [115, 216] width 3 height 1
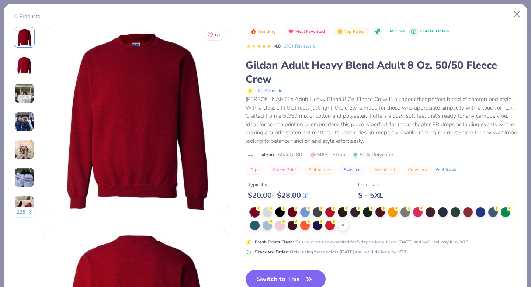
scroll to position [23, 0]
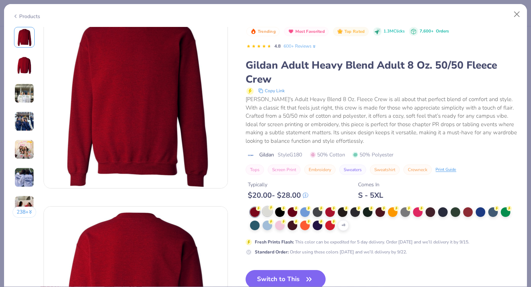
click at [266, 211] on div at bounding box center [268, 212] width 10 height 10
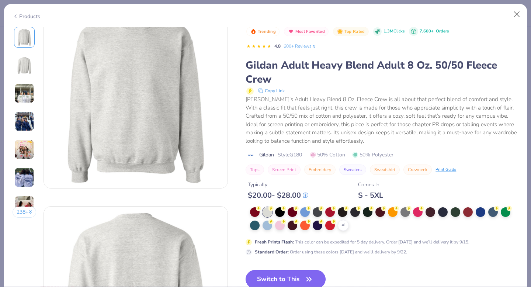
click at [302, 277] on button "Switch to This" at bounding box center [286, 279] width 80 height 18
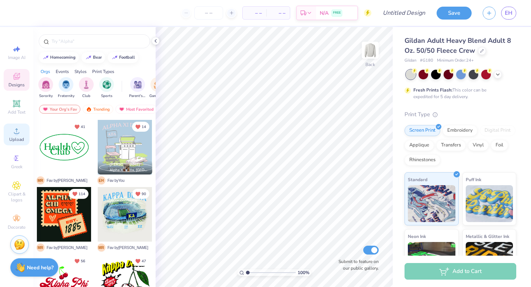
click at [16, 133] on icon at bounding box center [16, 130] width 5 height 5
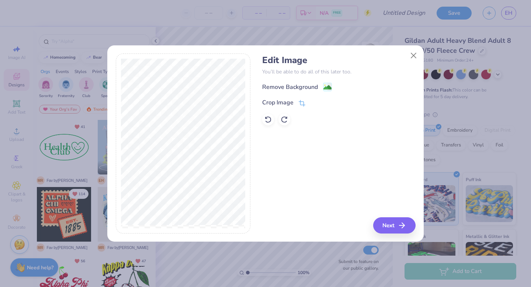
click at [327, 87] on image at bounding box center [328, 87] width 8 height 8
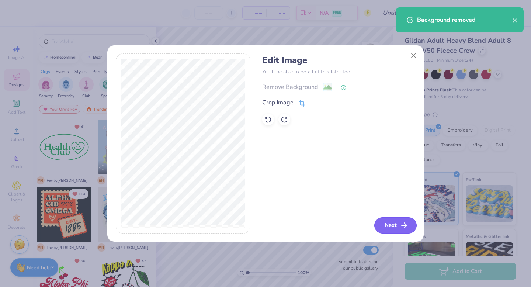
click at [393, 228] on button "Next" at bounding box center [396, 225] width 42 height 16
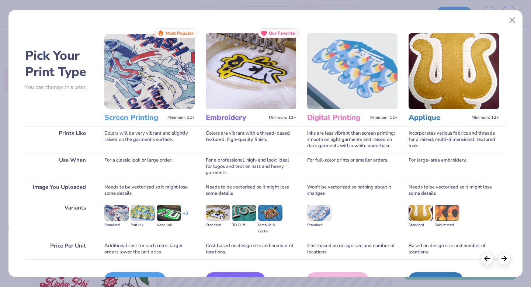
scroll to position [44, 0]
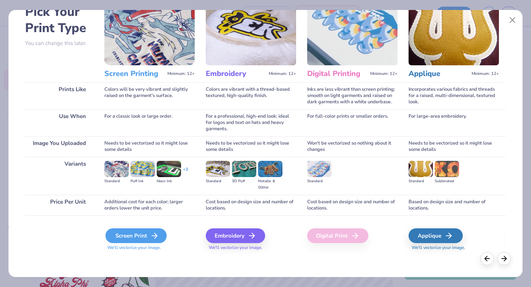
click at [126, 233] on div "Screen Print" at bounding box center [136, 235] width 61 height 15
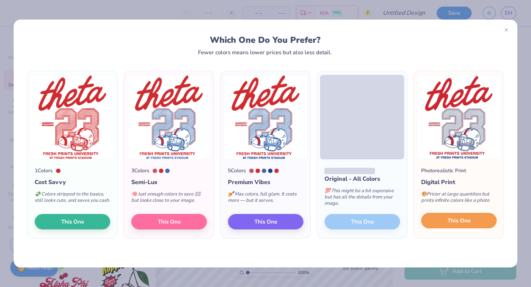
click at [458, 225] on span "This One" at bounding box center [459, 221] width 23 height 8
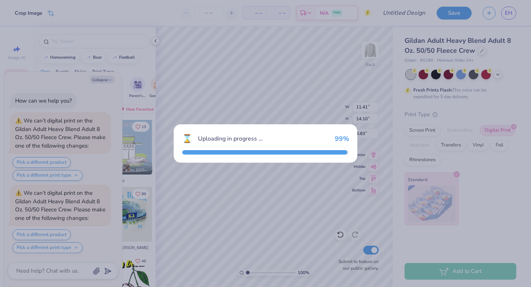
scroll to position [66, 0]
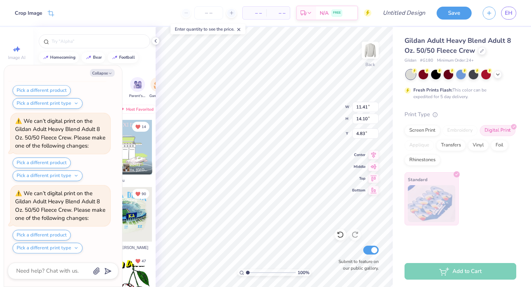
type textarea "x"
type input "3.00"
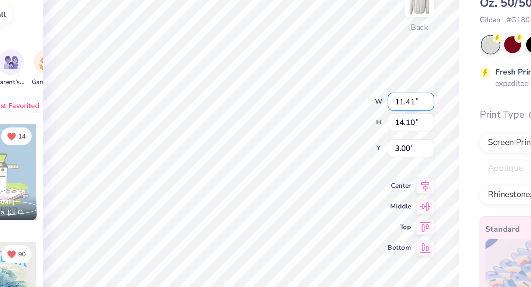
click at [329, 109] on div "100 % Back W 11.41 11.41 " H 14.10 14.10 " Y 3.00 3.00 " Center Middle Top Bott…" at bounding box center [274, 157] width 237 height 260
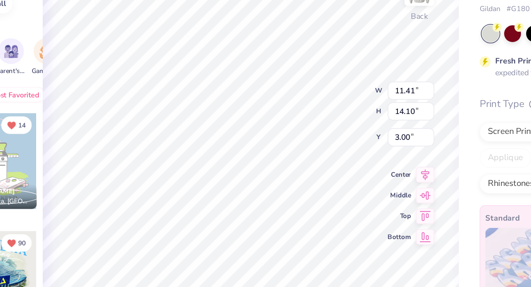
scroll to position [283, 0]
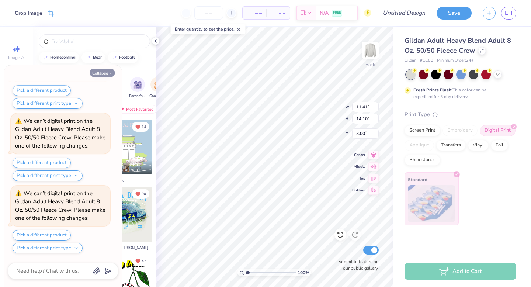
click at [107, 73] on button "Collapse" at bounding box center [102, 73] width 25 height 8
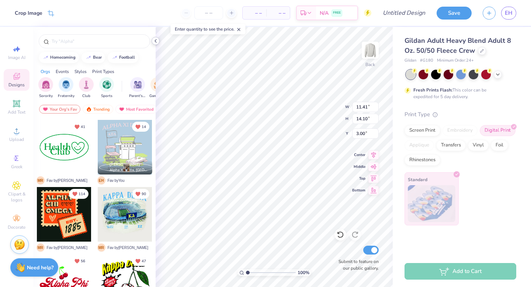
click at [156, 39] on polyline at bounding box center [155, 40] width 1 height 3
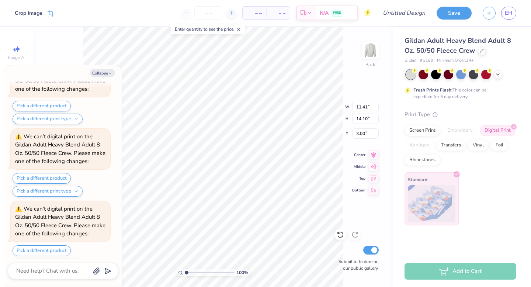
scroll to position [0, 0]
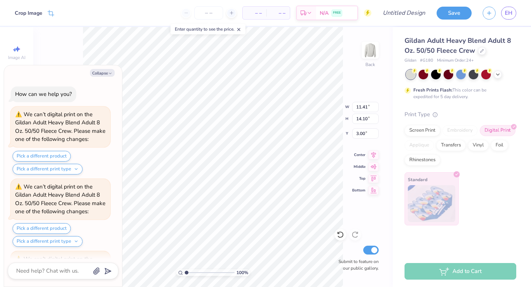
type textarea "x"
type input "12.64"
type input "15.62"
type input "1.48"
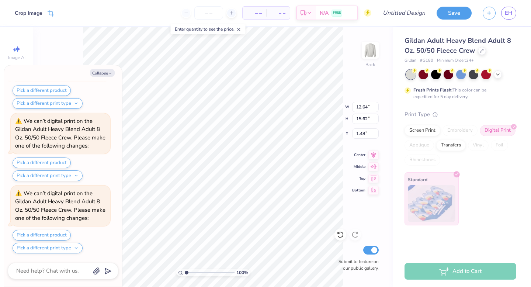
type textarea "x"
type input "9.81"
type input "12.12"
type input "4.97"
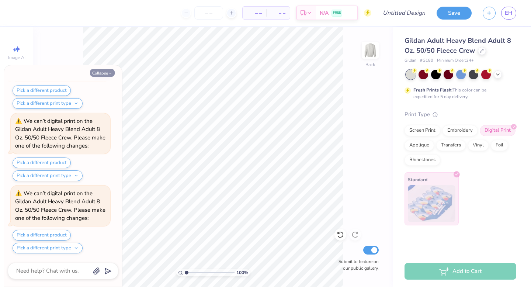
click at [104, 69] on button "Collapse" at bounding box center [102, 73] width 25 height 8
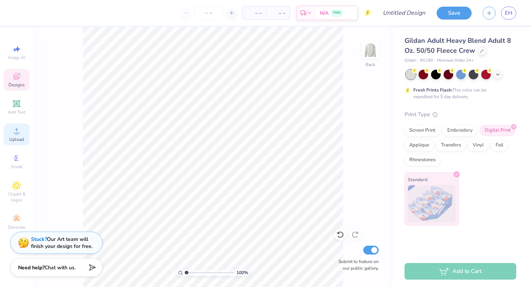
click at [14, 134] on icon at bounding box center [16, 131] width 9 height 9
click at [21, 108] on div "Add Text" at bounding box center [17, 107] width 26 height 22
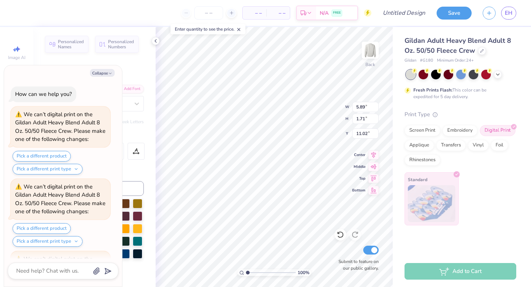
scroll to position [644, 0]
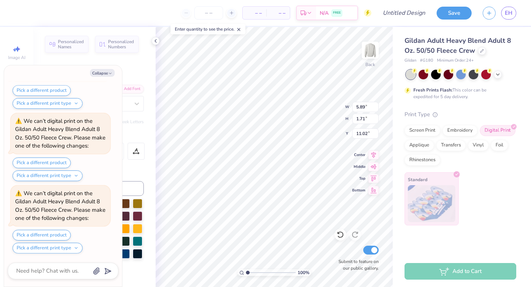
type textarea "x"
type textarea "TEX"
type textarea "x"
type textarea "TE"
type textarea "x"
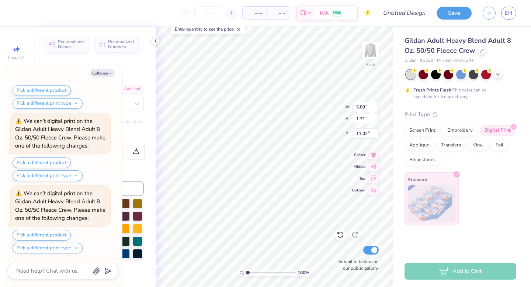
type textarea "T"
type textarea "x"
type textarea "G"
type textarea "x"
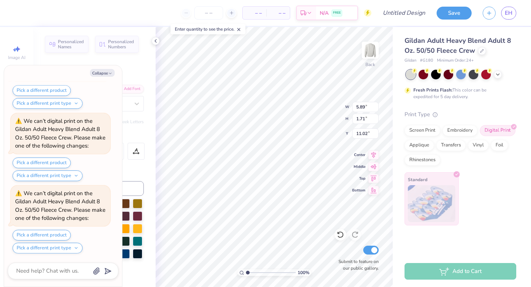
type textarea "Ga"
type textarea "x"
type textarea "Gam"
type textarea "x"
type textarea "Gamm"
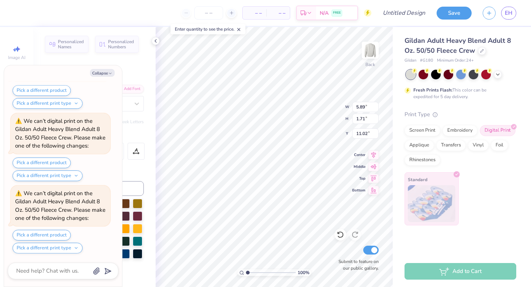
type textarea "x"
type textarea "Gamma"
type textarea "x"
type textarea "Gamma"
type textarea "x"
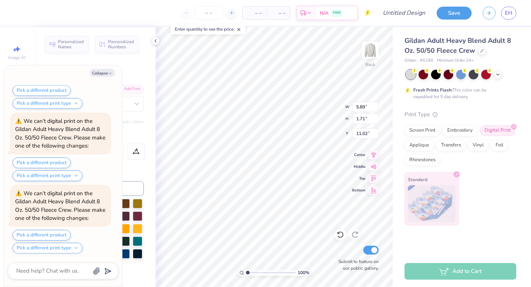
type textarea "Gamma"
type textarea "x"
type textarea "Gamm"
type textarea "x"
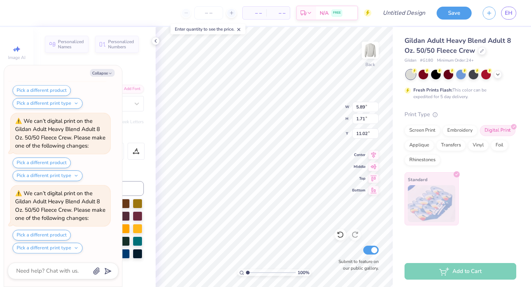
type textarea "Gam"
type textarea "x"
type textarea "Ga"
type textarea "x"
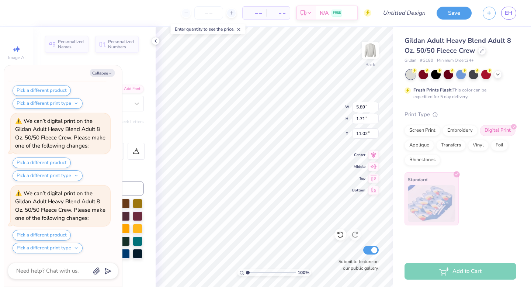
type textarea "G"
type textarea "x"
type textarea "GA"
type textarea "x"
type textarea "GAM"
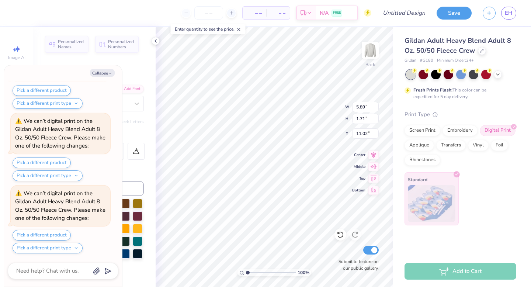
type textarea "x"
type textarea "GAMM"
type textarea "x"
type textarea "GAMMA"
type textarea "x"
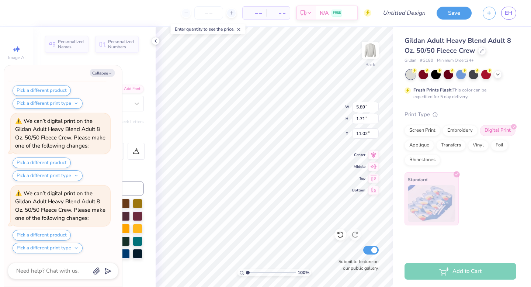
type textarea "GAMMA P"
type textarea "x"
type textarea "GAMMA PH"
type textarea "x"
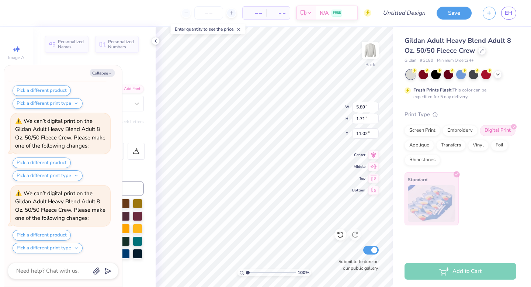
type textarea "GAMMA PHI"
click at [110, 74] on icon "button" at bounding box center [110, 73] width 4 height 4
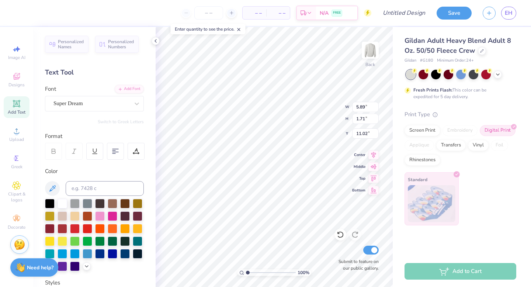
type textarea "x"
type input "12.52"
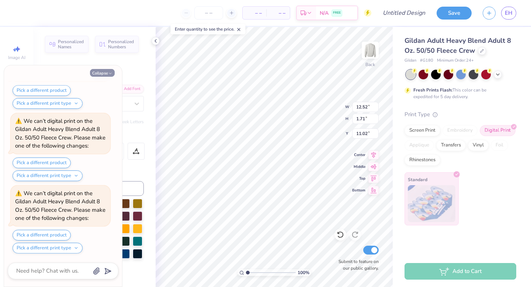
click at [110, 74] on icon "button" at bounding box center [110, 73] width 4 height 4
type textarea "x"
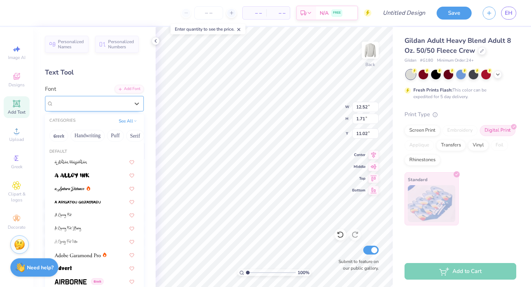
click at [130, 97] on div "Super Dream" at bounding box center [94, 103] width 99 height 15
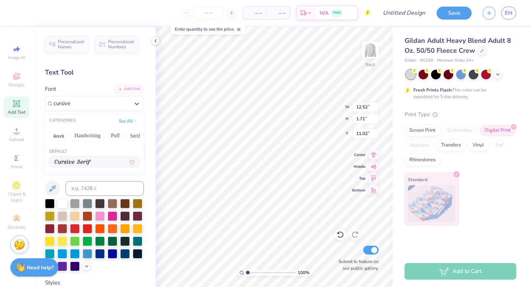
click at [98, 165] on div at bounding box center [95, 162] width 80 height 8
type input "cursive"
type input "14.89"
type input "1.87"
type input "10.94"
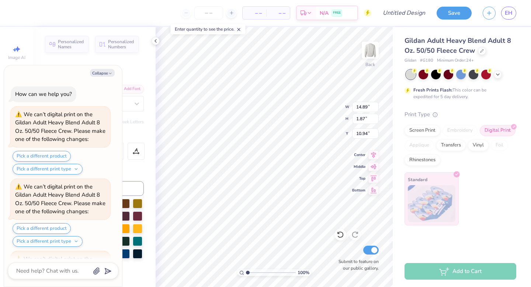
scroll to position [789, 0]
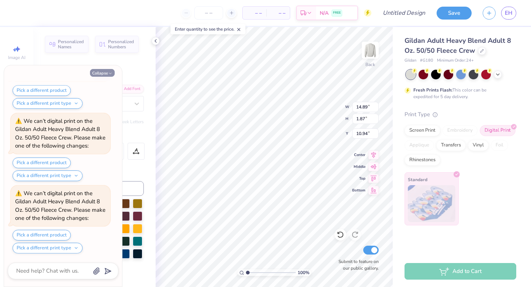
click at [105, 71] on button "Collapse" at bounding box center [102, 73] width 25 height 8
type textarea "x"
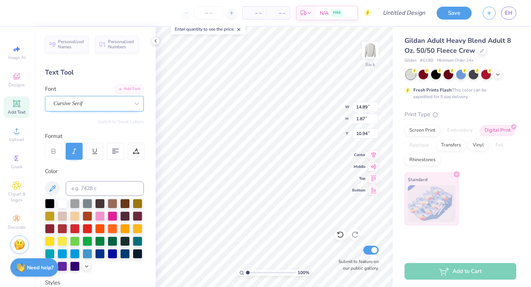
scroll to position [11, 0]
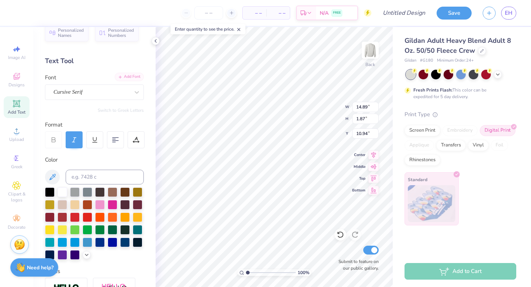
click at [128, 77] on div "Add Font" at bounding box center [129, 77] width 29 height 8
click at [133, 92] on icon at bounding box center [136, 92] width 7 height 7
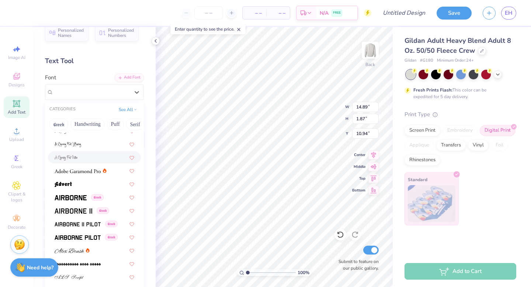
scroll to position [79, 0]
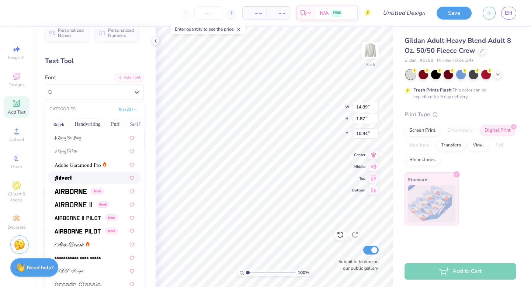
click at [84, 175] on div at bounding box center [95, 178] width 80 height 8
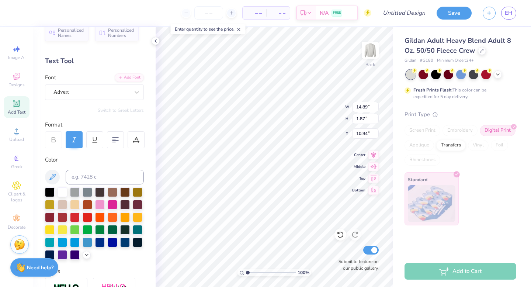
type input "15.01"
type input "2.31"
type input "10.72"
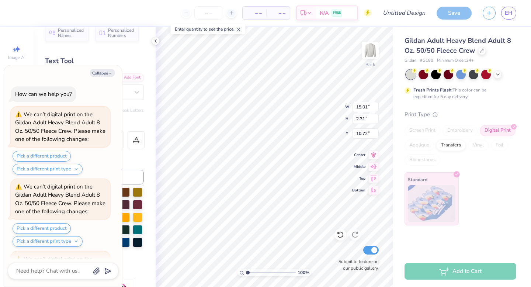
scroll to position [861, 0]
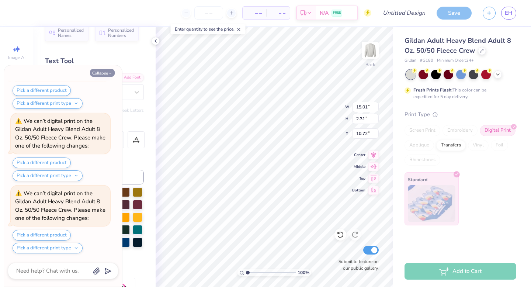
click at [104, 72] on button "Collapse" at bounding box center [102, 73] width 25 height 8
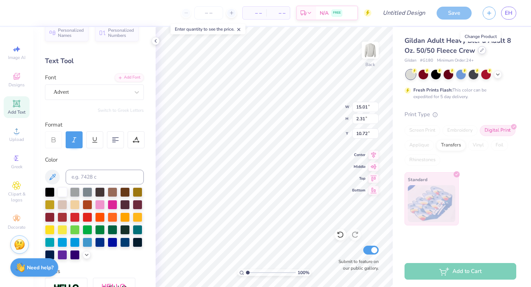
click at [480, 50] on icon at bounding box center [482, 50] width 4 height 4
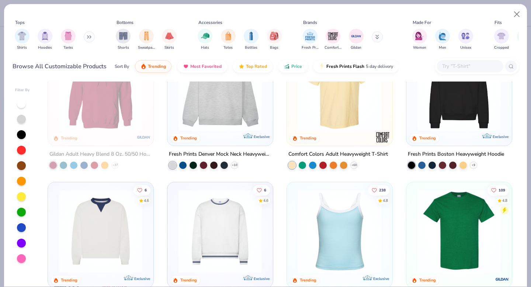
scroll to position [48, 0]
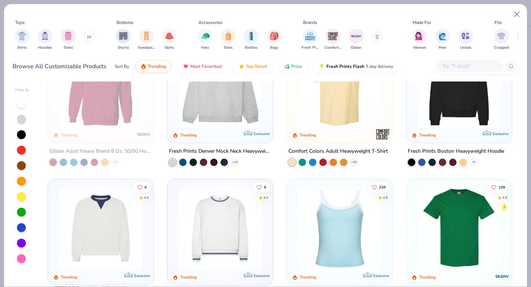
click at [226, 101] on div "222 4.8 Trending Gildan Adult Heavy Blend 8 Oz. 50/50 Hooded Sweatshirt + 37 87…" at bounding box center [280, 184] width 478 height 205
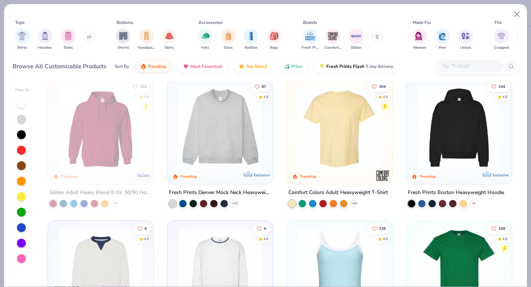
scroll to position [0, 0]
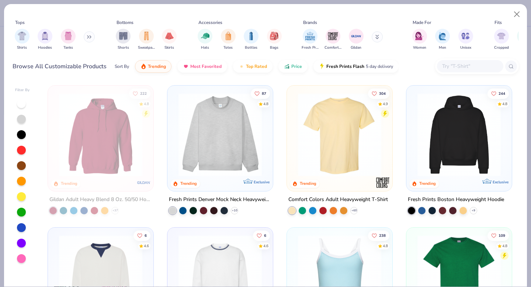
click at [218, 118] on img at bounding box center [220, 134] width 91 height 83
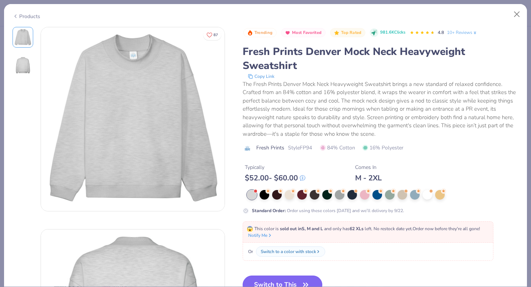
click at [283, 285] on button "Switch to This" at bounding box center [283, 285] width 80 height 18
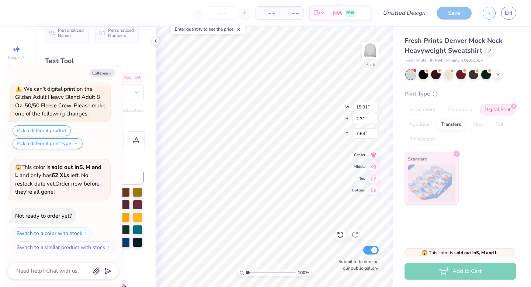
type textarea "x"
type input "0.69"
click at [102, 74] on button "Collapse" at bounding box center [102, 73] width 25 height 8
type textarea "x"
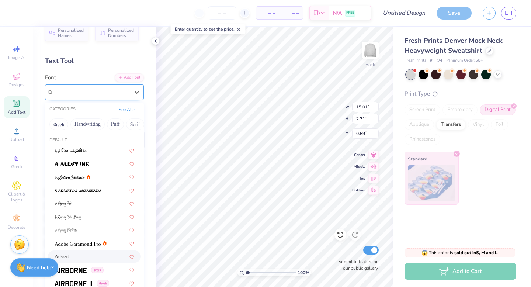
click at [94, 88] on div "Advert" at bounding box center [91, 91] width 77 height 11
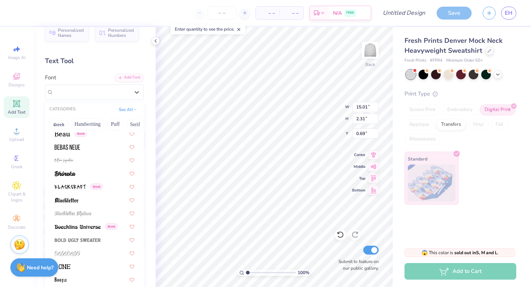
scroll to position [351, 0]
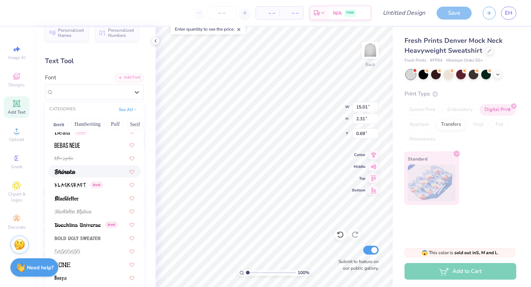
click at [90, 174] on div at bounding box center [95, 172] width 80 height 8
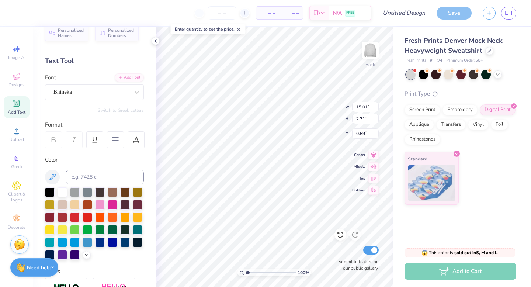
type input "10.90"
type input "2.08"
type input "0.80"
click at [82, 89] on div "Bhineka" at bounding box center [91, 91] width 77 height 11
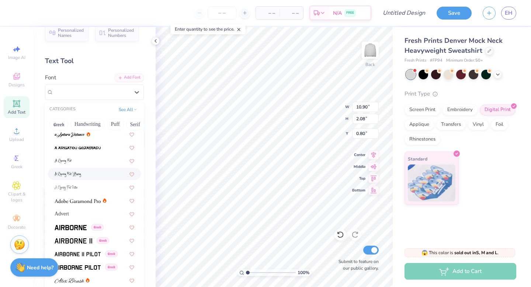
scroll to position [54, 0]
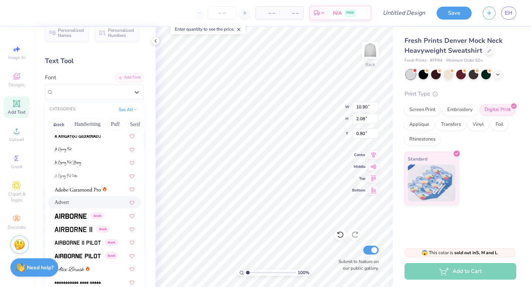
click at [81, 203] on div "Advert" at bounding box center [95, 203] width 80 height 8
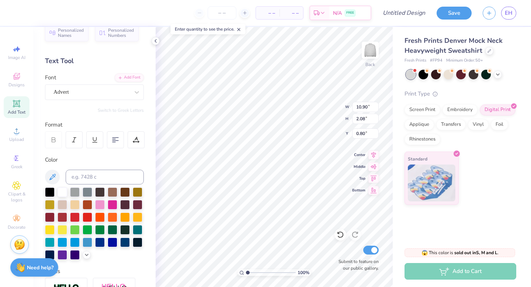
type input "14.83"
type input "2.31"
type input "0.69"
click at [93, 90] on div "Advert" at bounding box center [91, 91] width 77 height 11
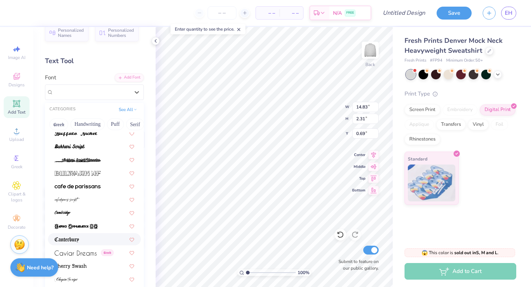
scroll to position [695, 0]
click at [98, 149] on div at bounding box center [95, 146] width 80 height 8
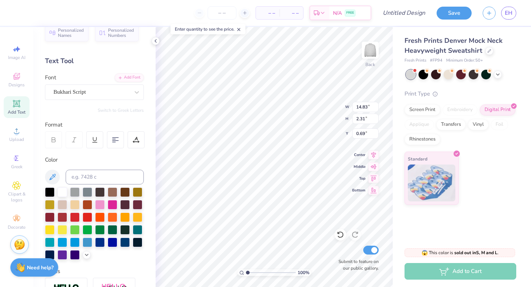
type input "14.11"
type input "3.07"
type input "0.53"
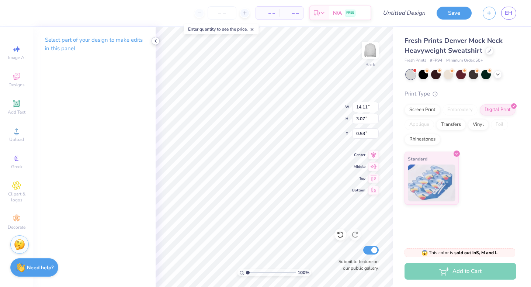
click at [156, 42] on polyline at bounding box center [155, 40] width 1 height 3
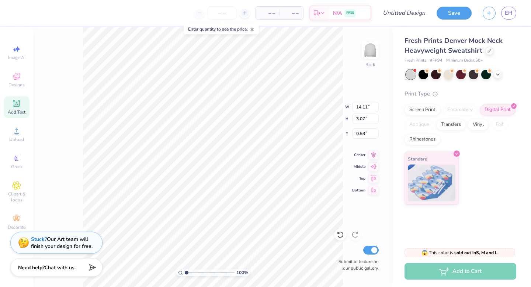
click at [15, 106] on icon at bounding box center [16, 103] width 7 height 7
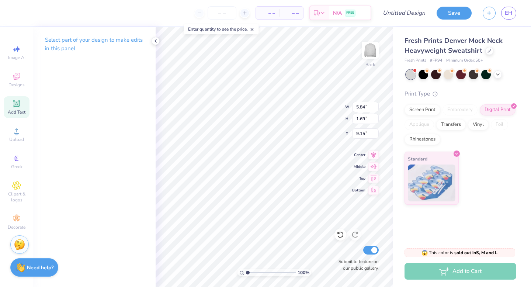
type input "5.84"
type input "1.69"
type input "9.15"
type input "14.11"
type input "3.07"
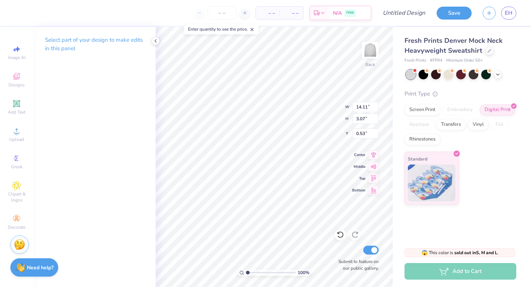
type input "0.50"
type input "4.98"
type input "11.81"
type input "2.57"
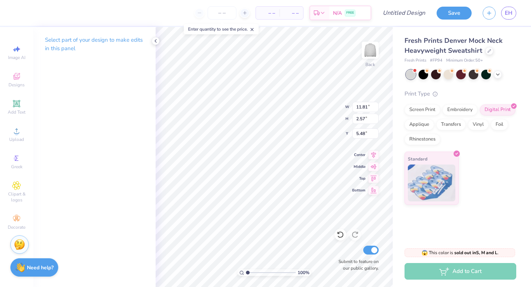
type input "3.00"
type input "10.48"
type input "6.83"
type input "0.50"
click at [155, 42] on icon at bounding box center [156, 41] width 6 height 6
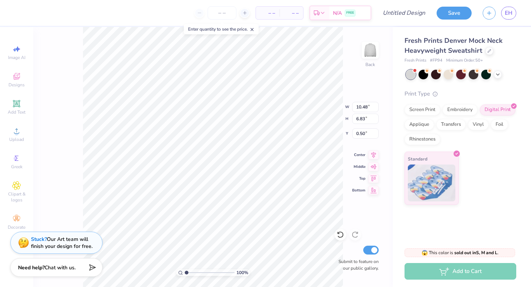
scroll to position [0, 0]
click at [21, 110] on span "Add Text" at bounding box center [17, 112] width 18 height 6
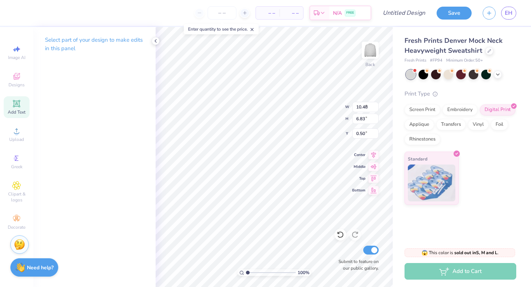
type input "5.84"
type input "1.69"
type input "9.15"
type input "10.48"
type input "6.83"
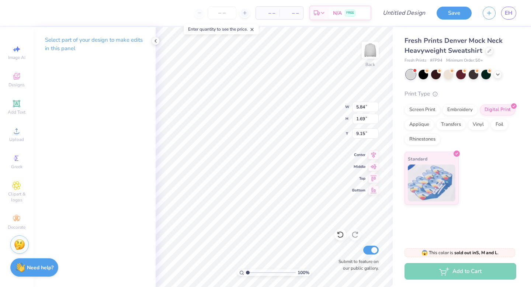
type input "0.50"
type input "5.84"
type input "1.69"
type input "9.15"
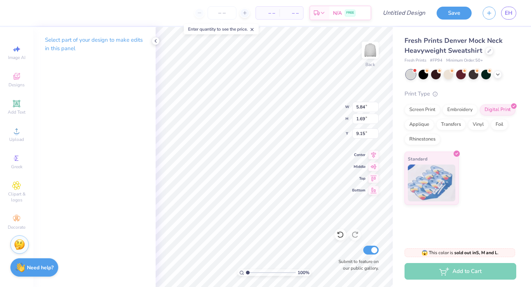
type textarea "TT"
click at [156, 41] on icon at bounding box center [156, 41] width 6 height 6
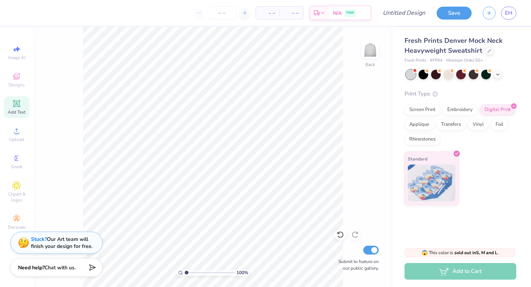
click at [15, 108] on div "Add Text" at bounding box center [17, 107] width 26 height 22
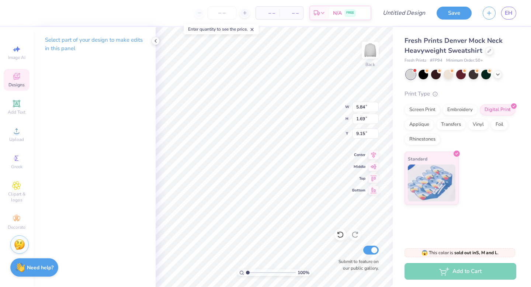
click at [18, 79] on icon at bounding box center [16, 76] width 7 height 7
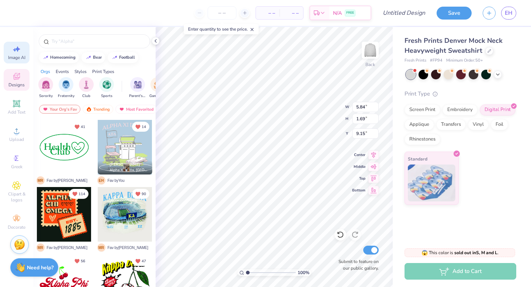
click at [18, 58] on span "Image AI" at bounding box center [16, 58] width 17 height 6
select select "4"
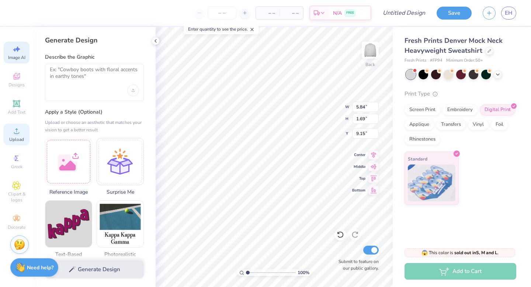
click at [21, 139] on span "Upload" at bounding box center [16, 140] width 15 height 6
click at [8, 100] on div "Add Text" at bounding box center [17, 107] width 26 height 22
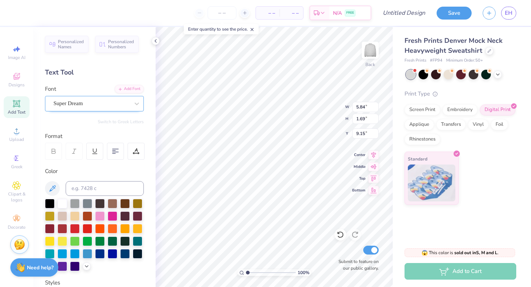
click at [124, 101] on div "Super Dream" at bounding box center [91, 103] width 77 height 11
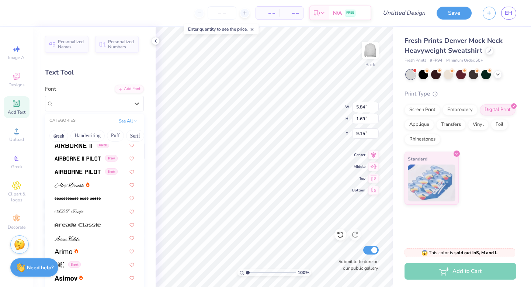
scroll to position [96, 0]
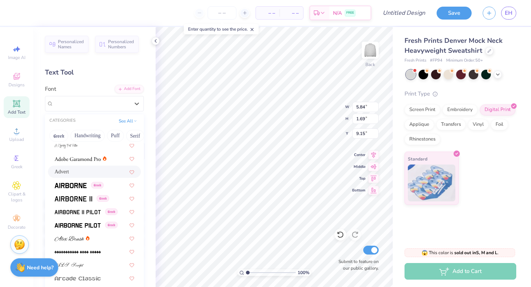
click at [109, 175] on div "Advert" at bounding box center [95, 172] width 80 height 8
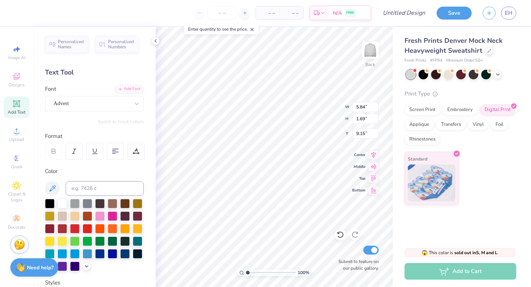
type input "5.66"
type input "1.88"
type input "9.06"
type textarea "T"
type input "5.84"
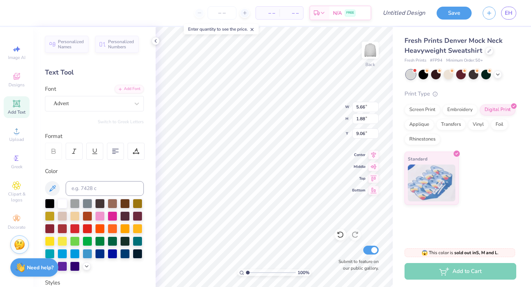
type input "1.69"
type input "9.15"
type textarea "T"
type textarea "gamma phi"
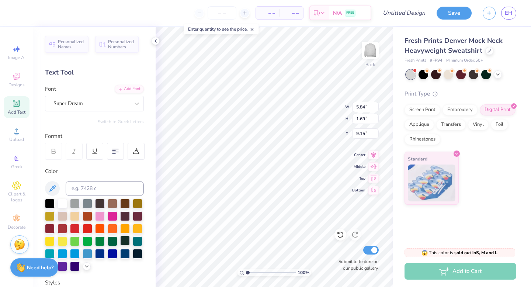
click at [126, 237] on div at bounding box center [125, 241] width 10 height 10
click at [113, 241] on div at bounding box center [113, 241] width 10 height 10
click at [124, 244] on div at bounding box center [125, 241] width 10 height 10
click at [108, 102] on div "Super Dream" at bounding box center [91, 103] width 77 height 11
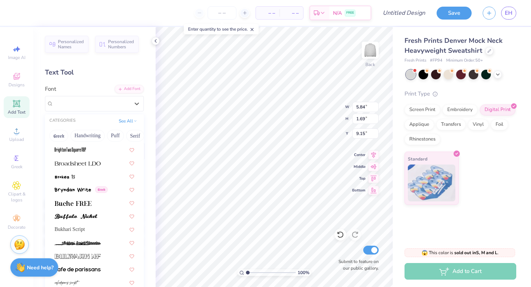
scroll to position [628, 0]
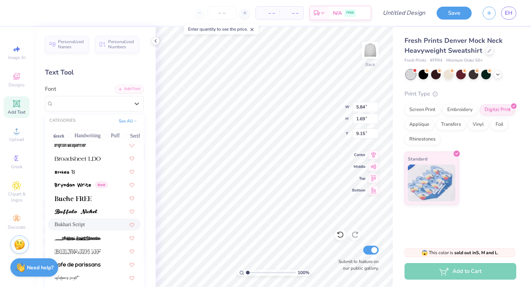
click at [98, 225] on div "Bukhari Script" at bounding box center [95, 225] width 80 height 8
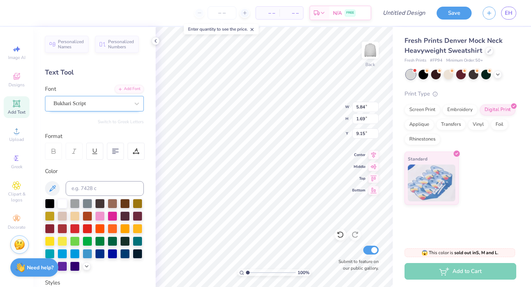
click at [122, 99] on div at bounding box center [92, 104] width 76 height 10
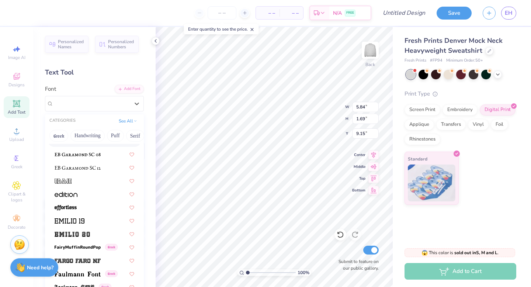
scroll to position [1443, 0]
click at [104, 209] on div at bounding box center [95, 207] width 80 height 8
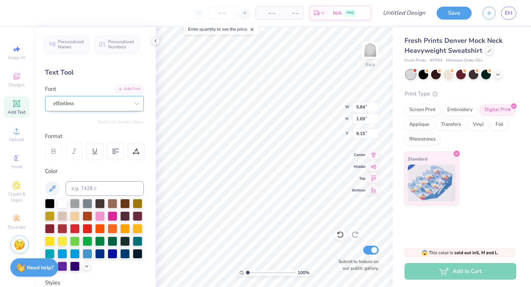
click at [120, 101] on div "effortless" at bounding box center [91, 103] width 77 height 11
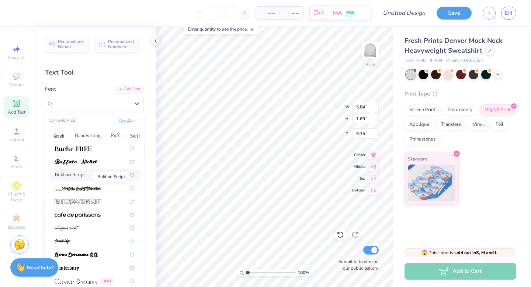
scroll to position [678, 0]
click at [72, 173] on span "Bukhari Script" at bounding box center [70, 175] width 30 height 8
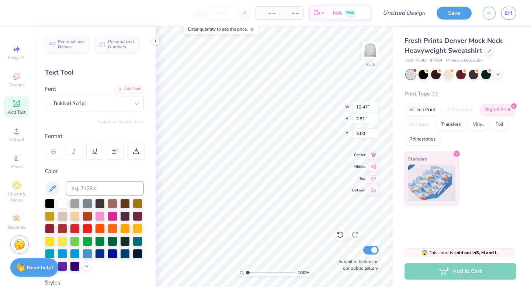
type input "4.74"
type input "11.29"
type input "6.96"
type input "2.72"
type input "10.08"
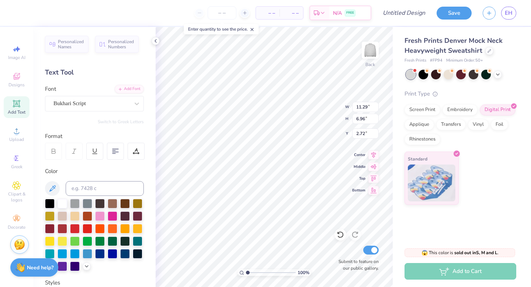
type input "6.21"
type input "1.22"
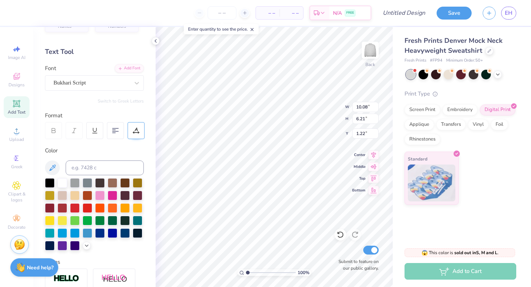
scroll to position [24, 0]
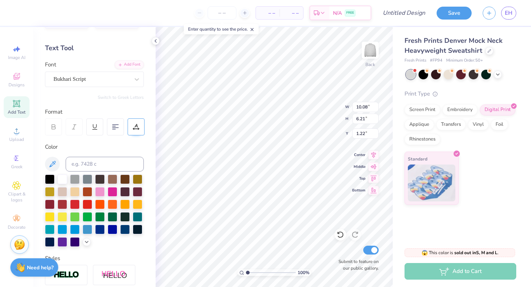
click at [137, 126] on icon at bounding box center [136, 126] width 3 height 4
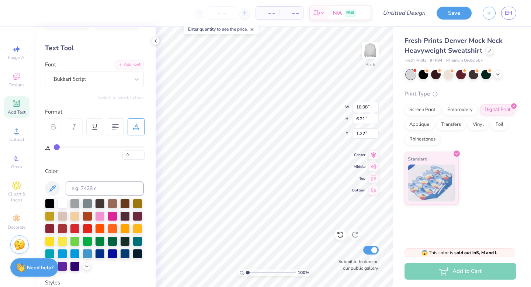
type input "2"
type input "3"
type input "4"
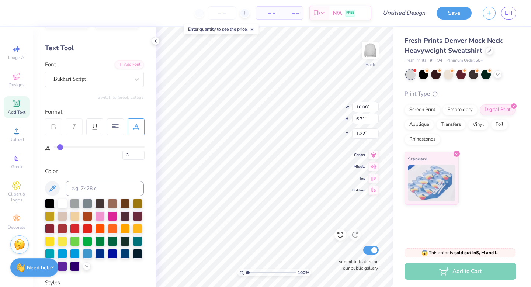
type input "4"
type input "5"
type input "6"
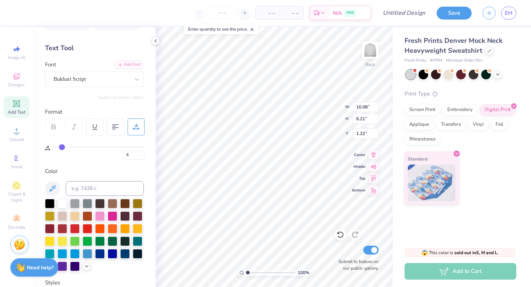
type input "7"
type input "8"
type input "9"
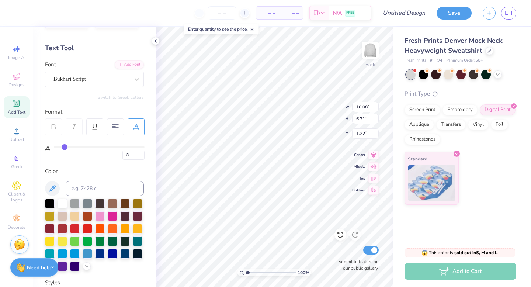
type input "9"
drag, startPoint x: 58, startPoint y: 147, endPoint x: 65, endPoint y: 147, distance: 6.3
type input "9"
click at [65, 147] on input "range" at bounding box center [99, 147] width 91 height 1
type input "11.53"
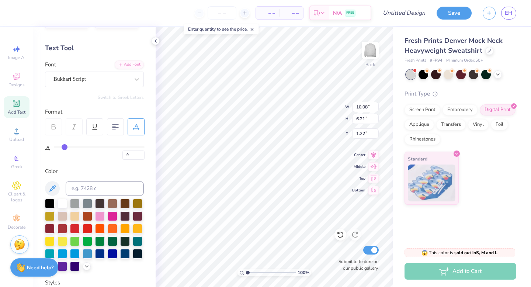
type input "6.77"
type input "0.94"
type input "8"
type input "7"
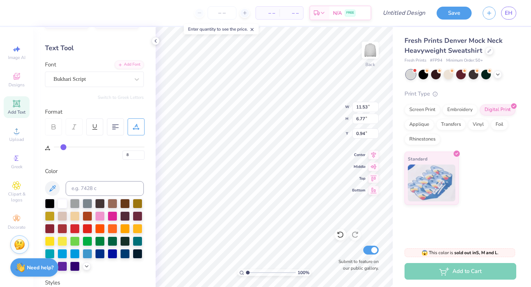
type input "7"
type input "6"
type input "5"
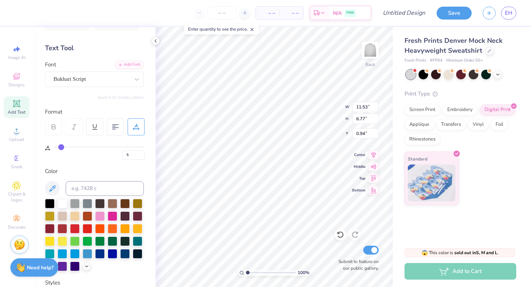
type input "4"
type input "3"
type input "2"
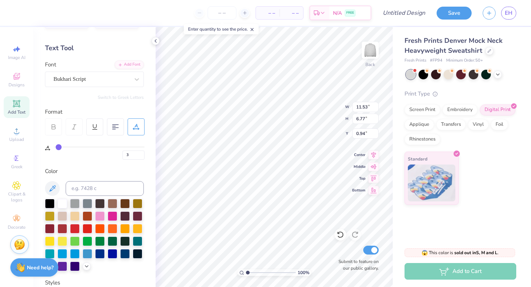
type input "2"
type input "1"
type input "0"
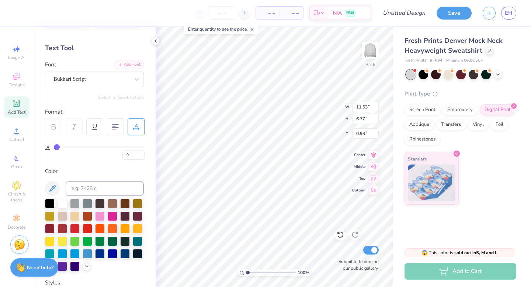
drag, startPoint x: 65, startPoint y: 147, endPoint x: 57, endPoint y: 147, distance: 7.7
type input "0"
click at [57, 147] on input "range" at bounding box center [99, 147] width 91 height 1
type input "10.08"
type input "6.21"
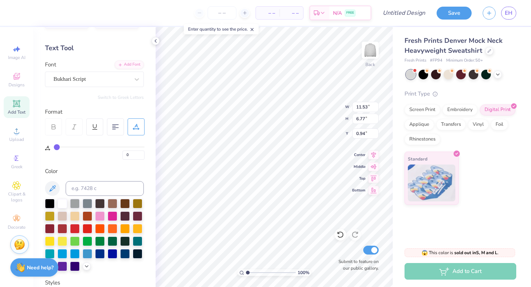
type input "1.22"
click at [111, 125] on div at bounding box center [115, 126] width 17 height 17
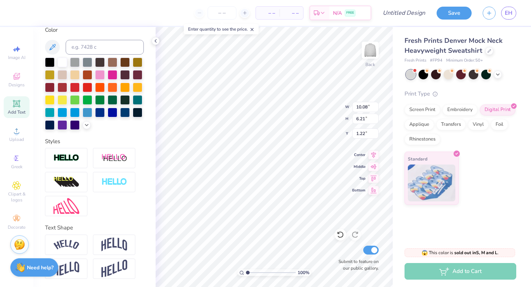
scroll to position [166, 0]
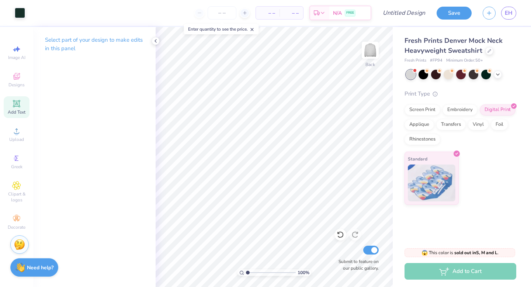
click at [14, 106] on icon at bounding box center [16, 103] width 7 height 7
type textarea "T"
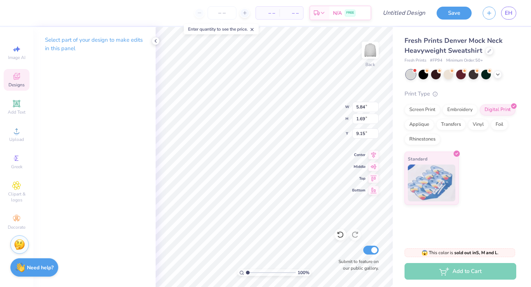
click at [16, 80] on icon at bounding box center [16, 76] width 9 height 9
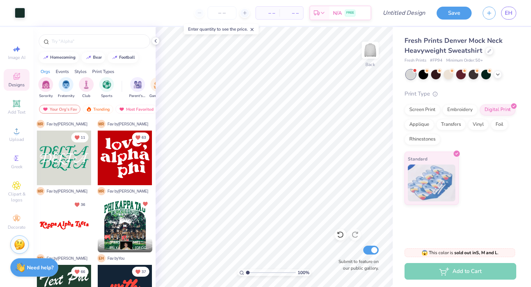
scroll to position [192, 0]
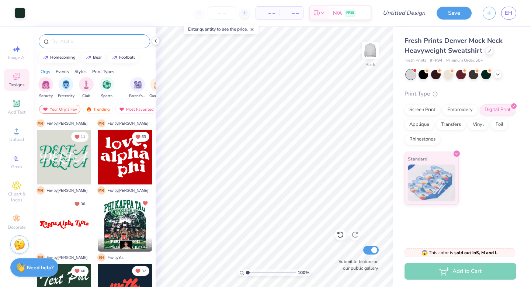
click at [70, 41] on input "text" at bounding box center [98, 41] width 94 height 7
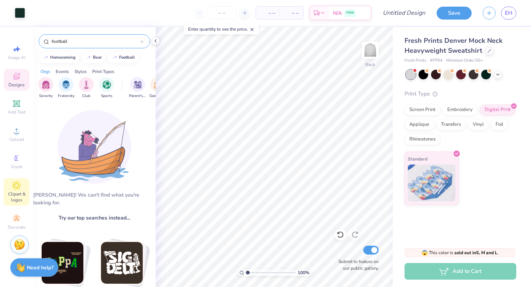
type input "football"
click at [18, 198] on span "Clipart & logos" at bounding box center [17, 197] width 26 height 12
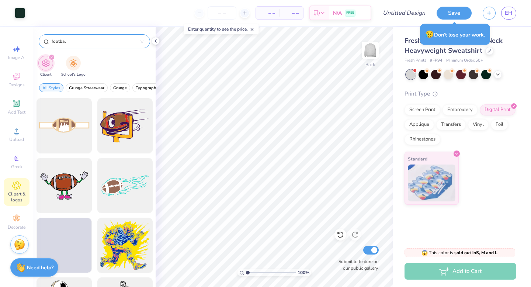
type input "football"
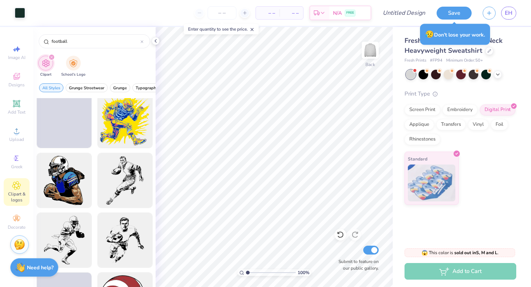
scroll to position [124, 0]
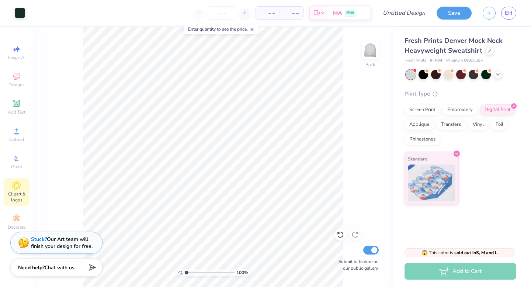
click at [24, 189] on div "Clipart & logos" at bounding box center [17, 192] width 26 height 28
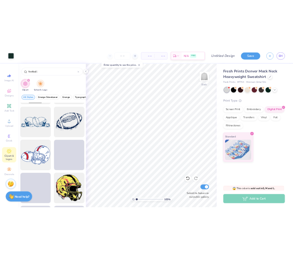
scroll to position [1784, 0]
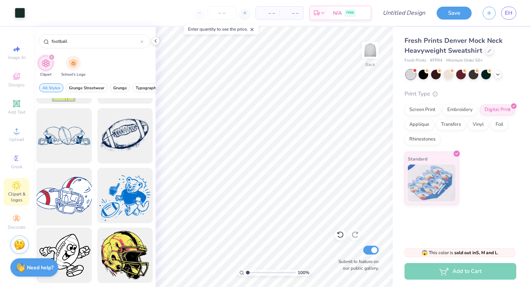
click at [65, 206] on div at bounding box center [64, 195] width 61 height 61
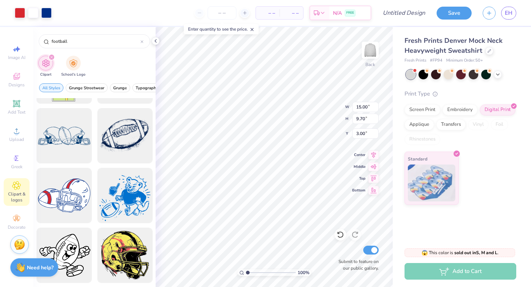
type input "9.29"
type input "6.01"
click at [20, 11] on div at bounding box center [20, 12] width 10 height 10
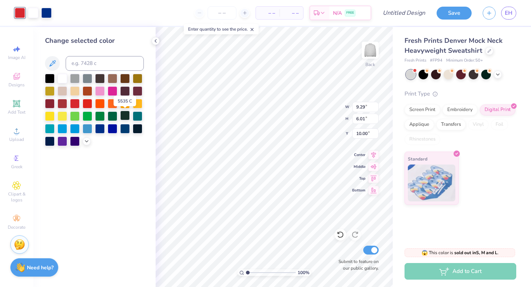
click at [124, 117] on div at bounding box center [125, 116] width 10 height 10
click at [47, 14] on div at bounding box center [46, 12] width 10 height 10
click at [112, 113] on div at bounding box center [113, 116] width 10 height 10
type input "9.27"
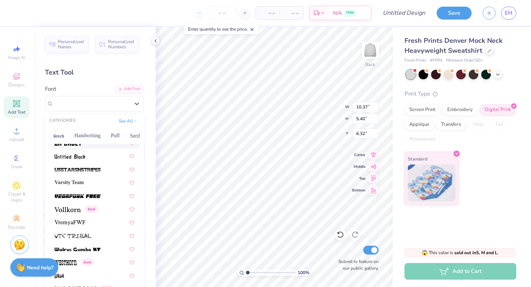
scroll to position [3927, 0]
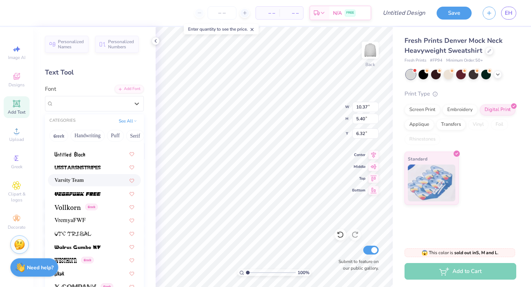
click at [84, 182] on span "Varsity Team" at bounding box center [69, 180] width 29 height 8
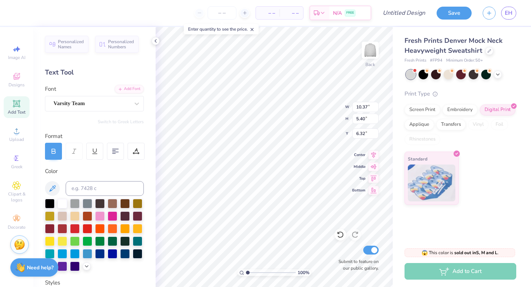
type input "6.62"
type input "4.75"
type input "6.64"
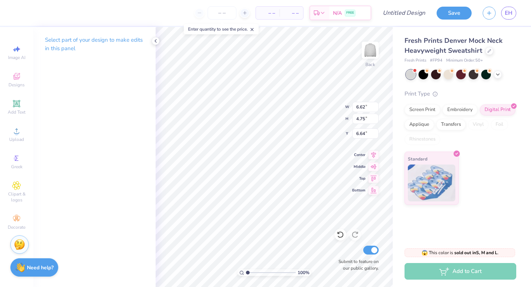
type textarea "7"
click at [158, 39] on icon at bounding box center [156, 41] width 6 height 6
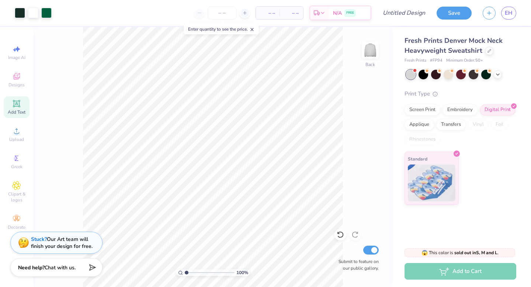
click at [15, 99] on div "Add Text" at bounding box center [17, 107] width 26 height 22
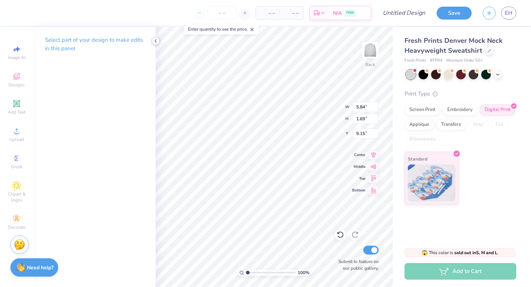
click at [154, 40] on icon at bounding box center [156, 41] width 6 height 6
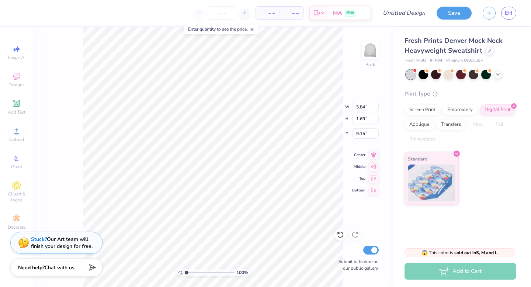
click at [254, 30] on line at bounding box center [252, 29] width 3 height 3
type textarea "T"
type input "10.08"
type input "6.21"
type input "1.35"
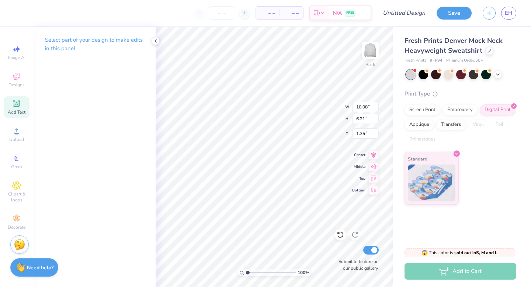
click at [17, 106] on icon at bounding box center [17, 104] width 6 height 6
type input "5.84"
type input "1.69"
type input "9.15"
click at [15, 105] on icon at bounding box center [17, 104] width 6 height 6
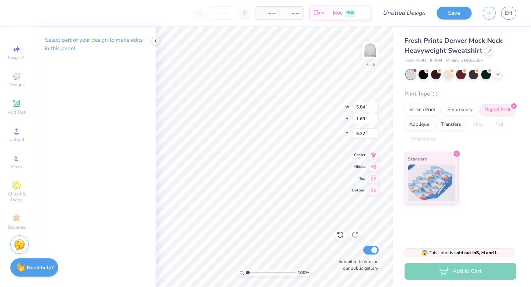
type input "9.15"
type input "6.31"
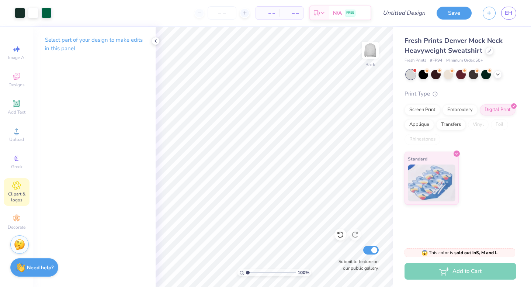
click at [12, 188] on icon at bounding box center [16, 185] width 8 height 9
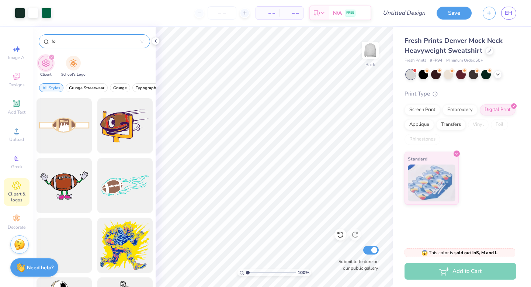
type input "f"
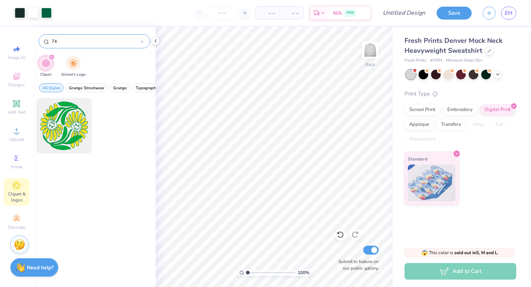
type input "7"
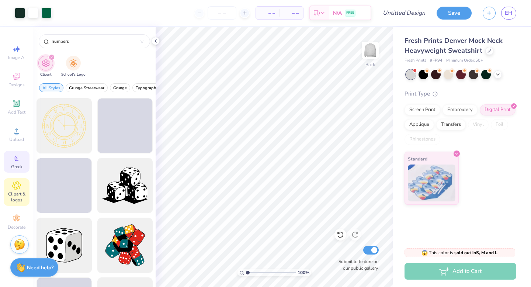
type input "numbers"
click at [23, 162] on div "Greek" at bounding box center [17, 162] width 26 height 22
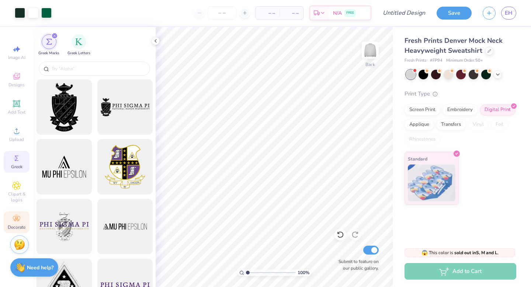
click at [17, 221] on icon at bounding box center [16, 218] width 9 height 9
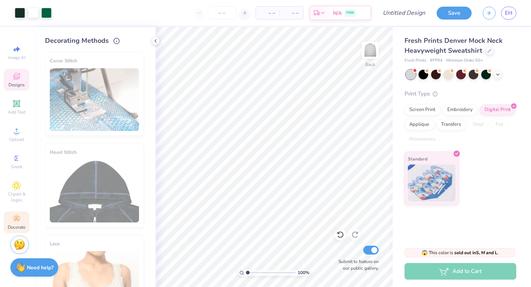
click at [17, 79] on icon at bounding box center [16, 76] width 9 height 9
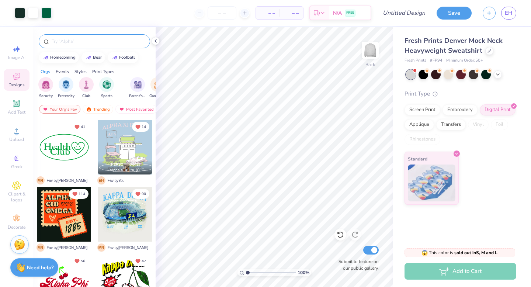
click at [82, 44] on input "text" at bounding box center [98, 41] width 94 height 7
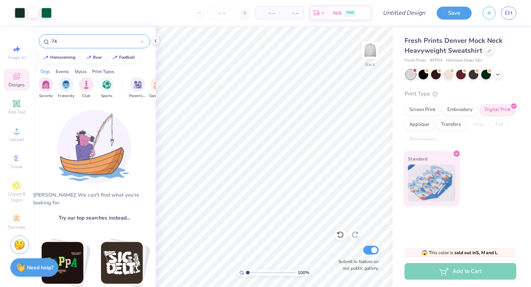
type input "7"
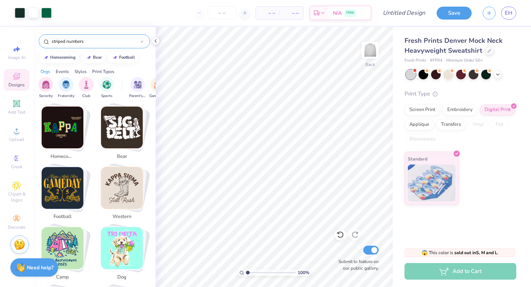
scroll to position [139, 0]
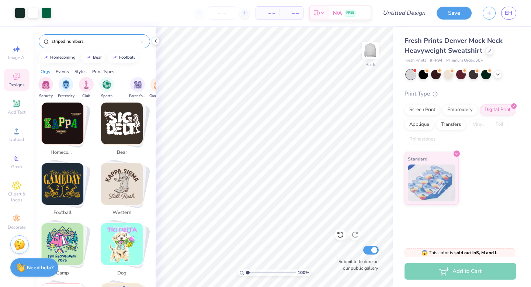
click at [73, 165] on img "Stack Card Button football" at bounding box center [63, 184] width 42 height 42
click at [72, 189] on img "Stack Card Button football" at bounding box center [63, 184] width 42 height 42
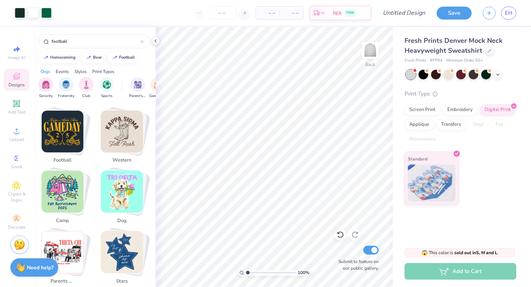
scroll to position [163, 0]
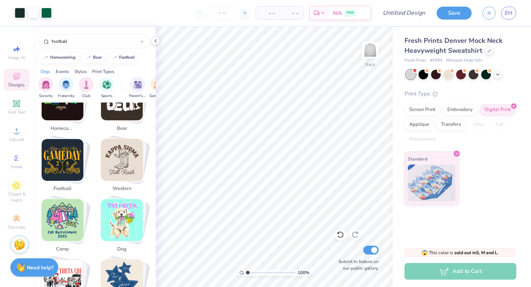
click at [65, 185] on span "football" at bounding box center [63, 188] width 24 height 7
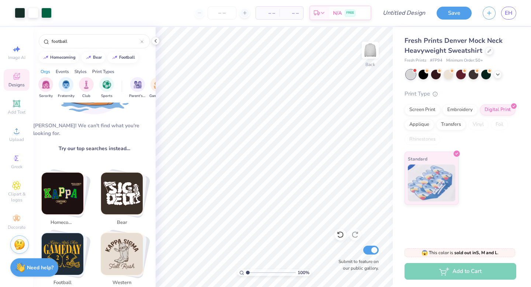
scroll to position [0, 0]
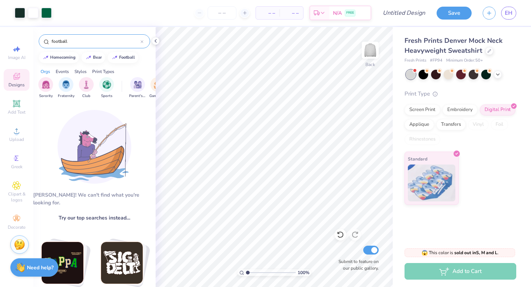
click at [82, 39] on input "football" at bounding box center [96, 41] width 90 height 7
type input "f"
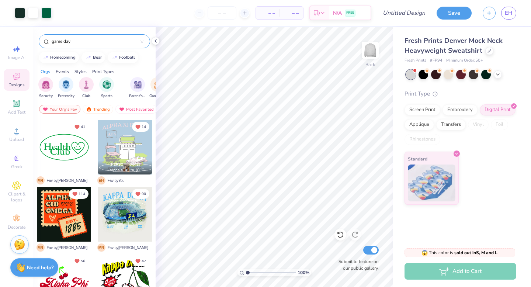
type input "game day"
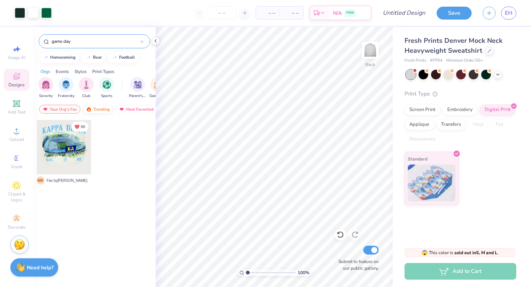
click at [100, 108] on div "Trending" at bounding box center [98, 109] width 31 height 9
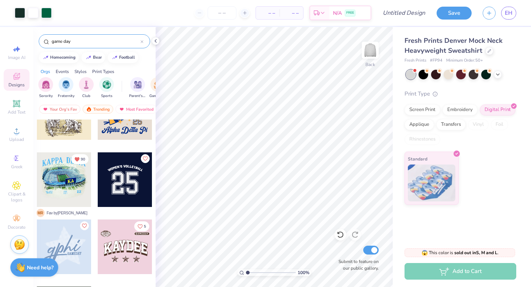
scroll to position [371, 0]
click at [114, 175] on div at bounding box center [125, 179] width 55 height 55
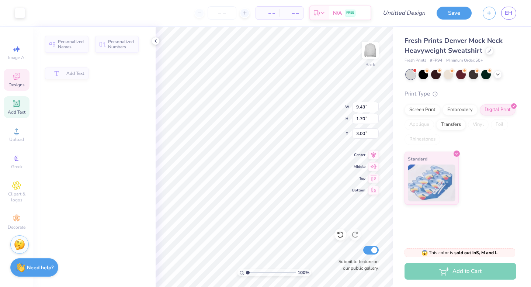
type input "1.70"
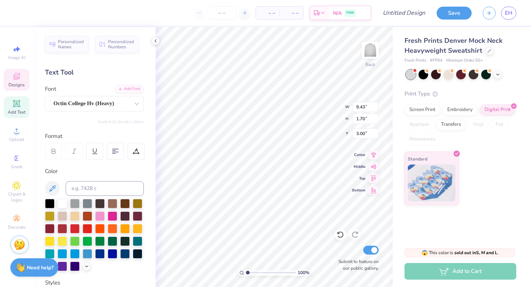
scroll to position [0, 0]
type input "3.46"
type input "6.18"
type input "4.70"
click at [126, 241] on div at bounding box center [125, 241] width 10 height 10
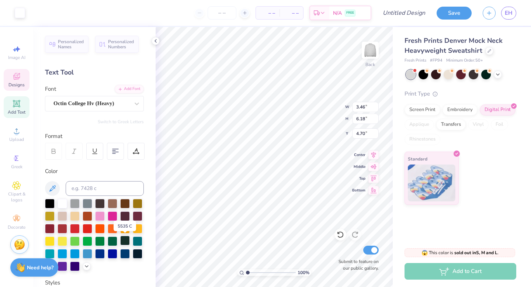
click at [126, 244] on div at bounding box center [125, 241] width 10 height 10
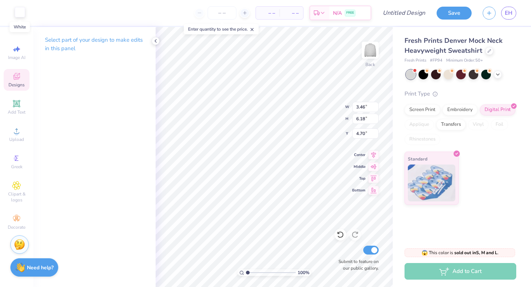
click at [20, 14] on div at bounding box center [20, 12] width 10 height 10
click at [20, 14] on div at bounding box center [20, 13] width 10 height 10
click at [15, 108] on icon at bounding box center [16, 103] width 9 height 9
type input "5.84"
type input "1.69"
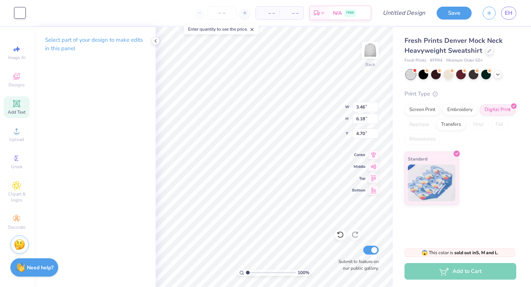
type input "9.15"
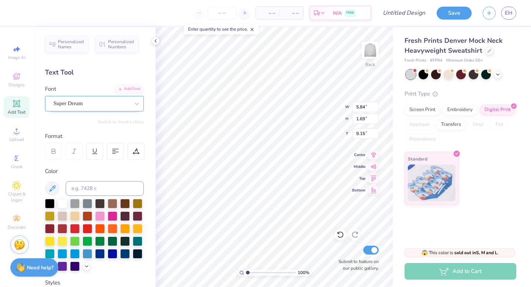
click at [120, 105] on div "Super Dream" at bounding box center [91, 103] width 77 height 11
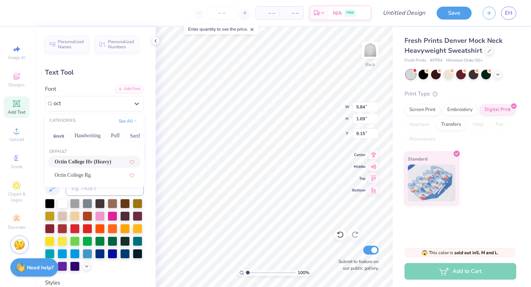
click at [118, 162] on div "Octin College Hv (Heavy)" at bounding box center [95, 162] width 80 height 8
type input "oct"
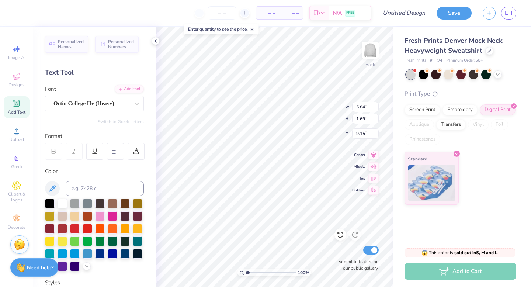
type input "5.15"
type textarea "T"
type textarea "74"
type input "3.46"
type input "6.18"
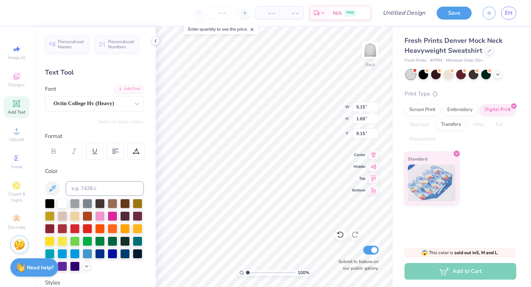
type input "4.70"
type input "1.32"
type input "2.26"
type input "1.69"
type input "5.62"
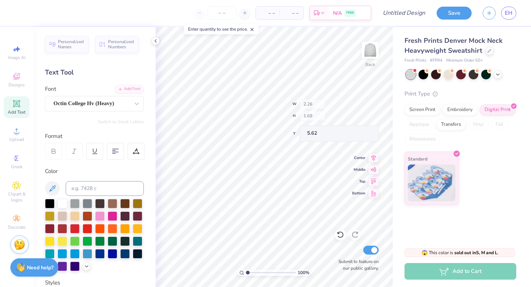
type input "1.96"
type input "1.47"
type input "8.37"
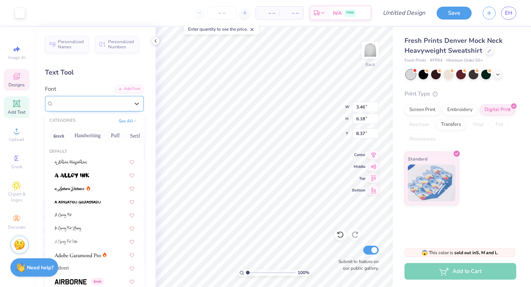
click at [126, 107] on div "Octin College Hv (Heavy)" at bounding box center [91, 103] width 77 height 11
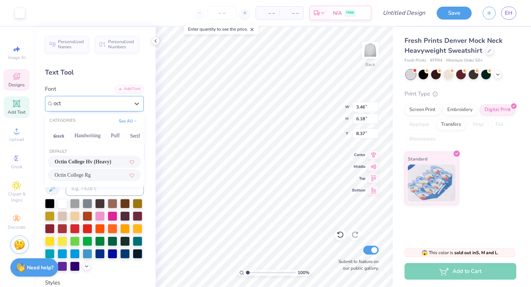
click at [113, 172] on div "Octin College Rg" at bounding box center [95, 175] width 80 height 8
type input "oct"
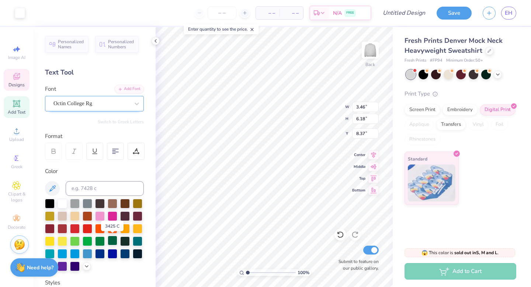
click at [112, 242] on div at bounding box center [113, 241] width 10 height 10
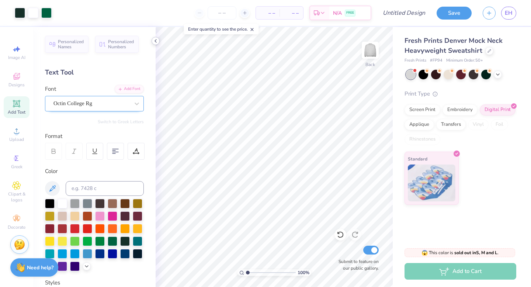
click at [155, 41] on icon at bounding box center [156, 41] width 6 height 6
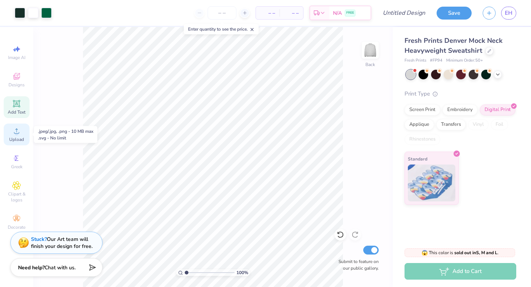
click at [17, 137] on span "Upload" at bounding box center [16, 140] width 15 height 6
